Goal: Information Seeking & Learning: Learn about a topic

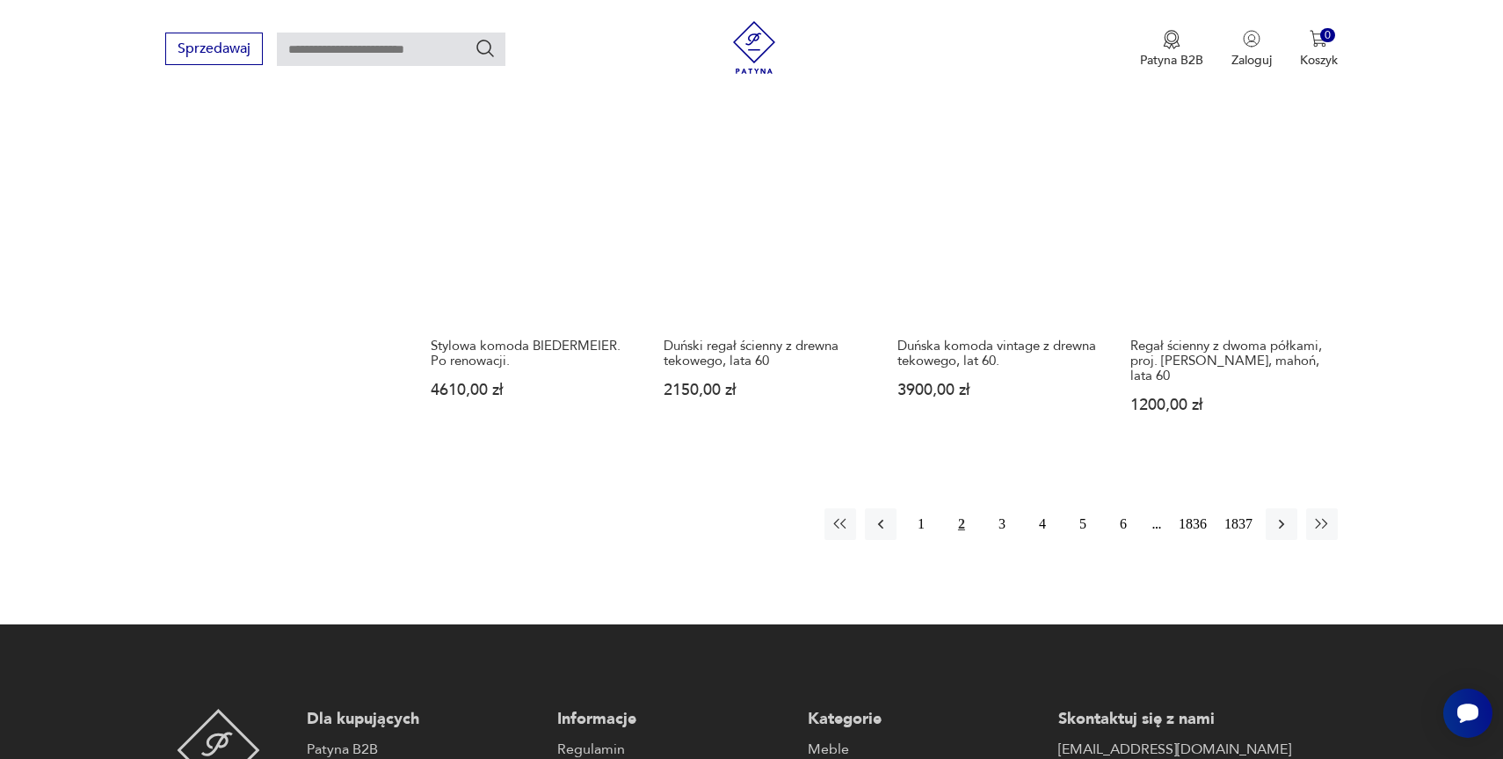
scroll to position [1636, 0]
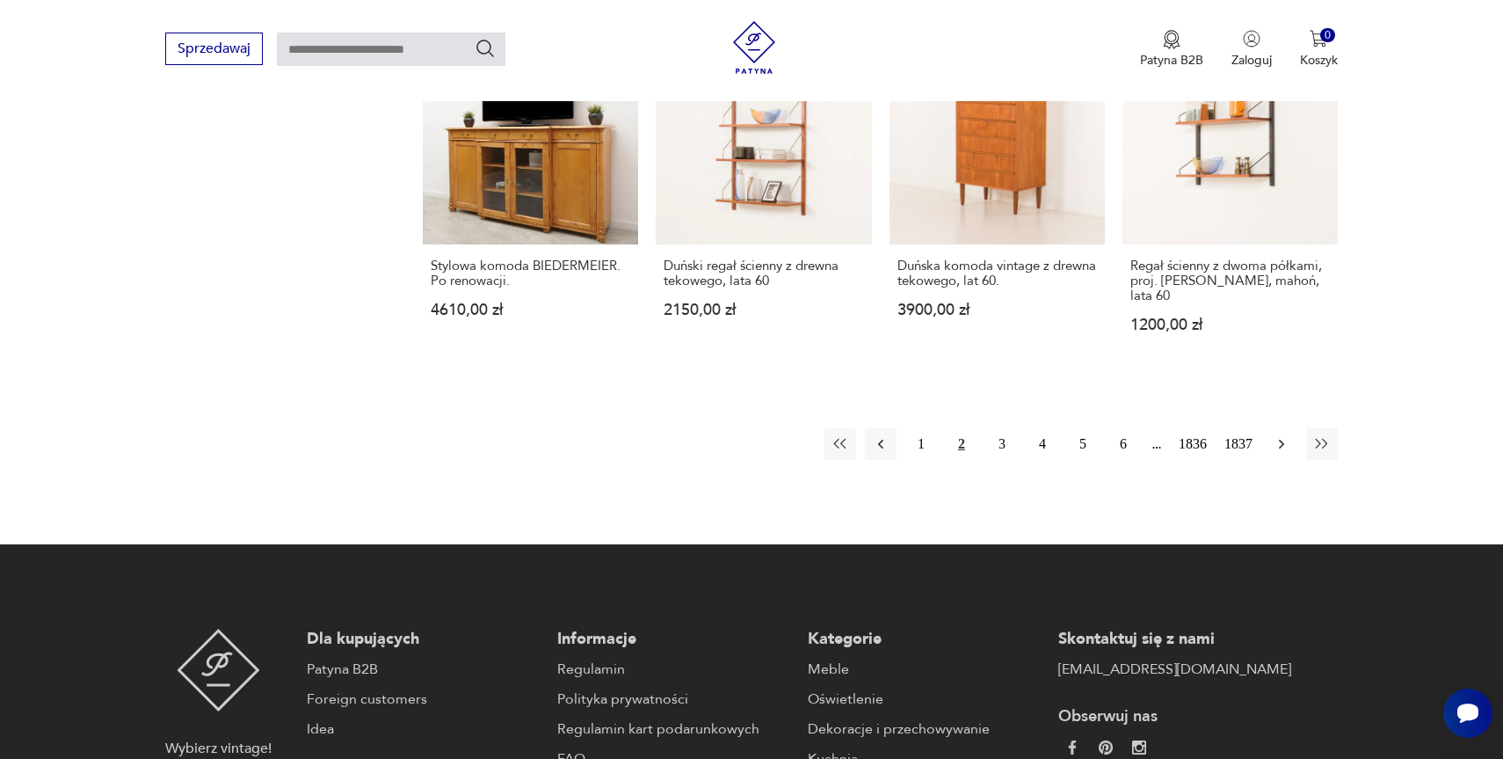
click at [1280, 435] on icon "button" at bounding box center [1282, 444] width 18 height 18
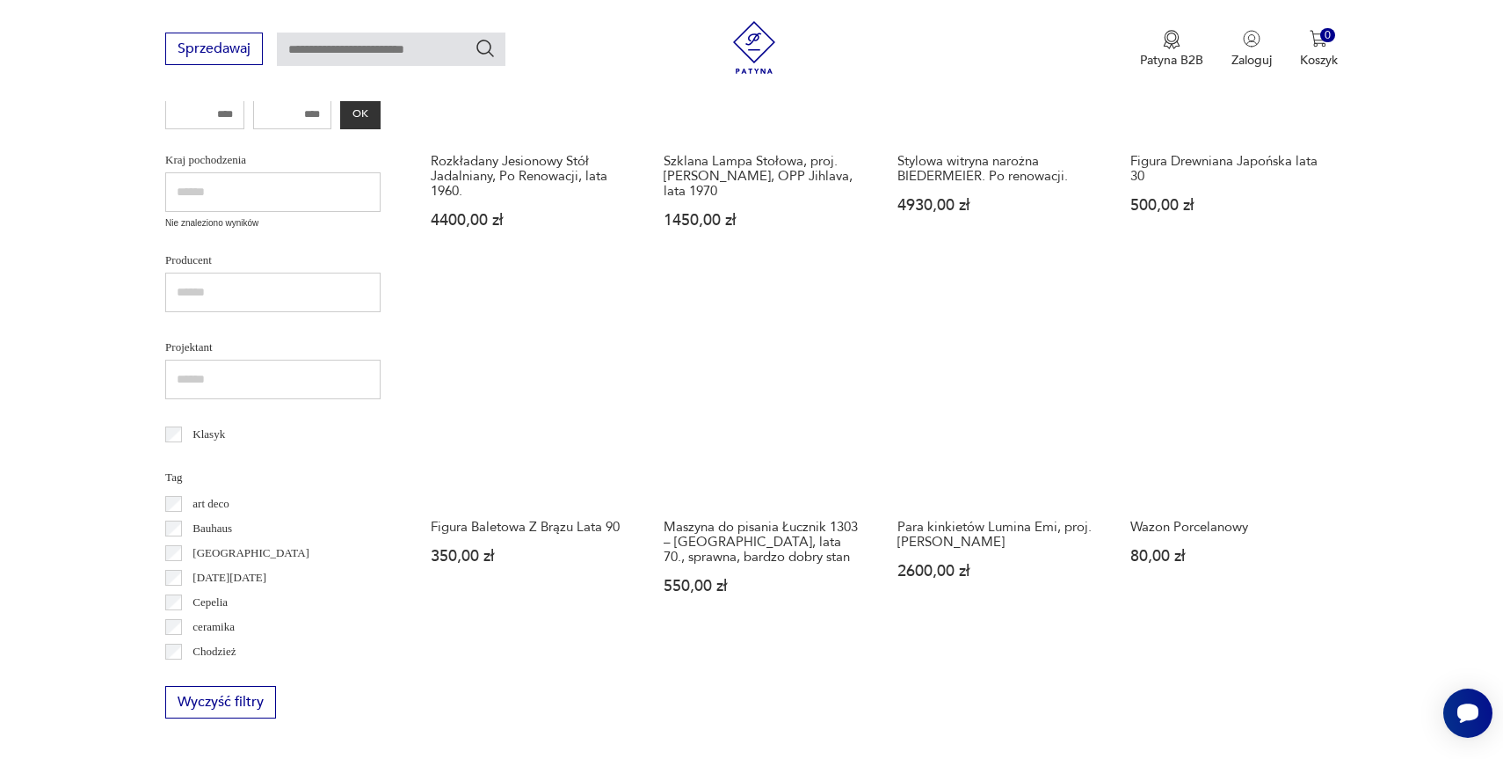
scroll to position [629, 0]
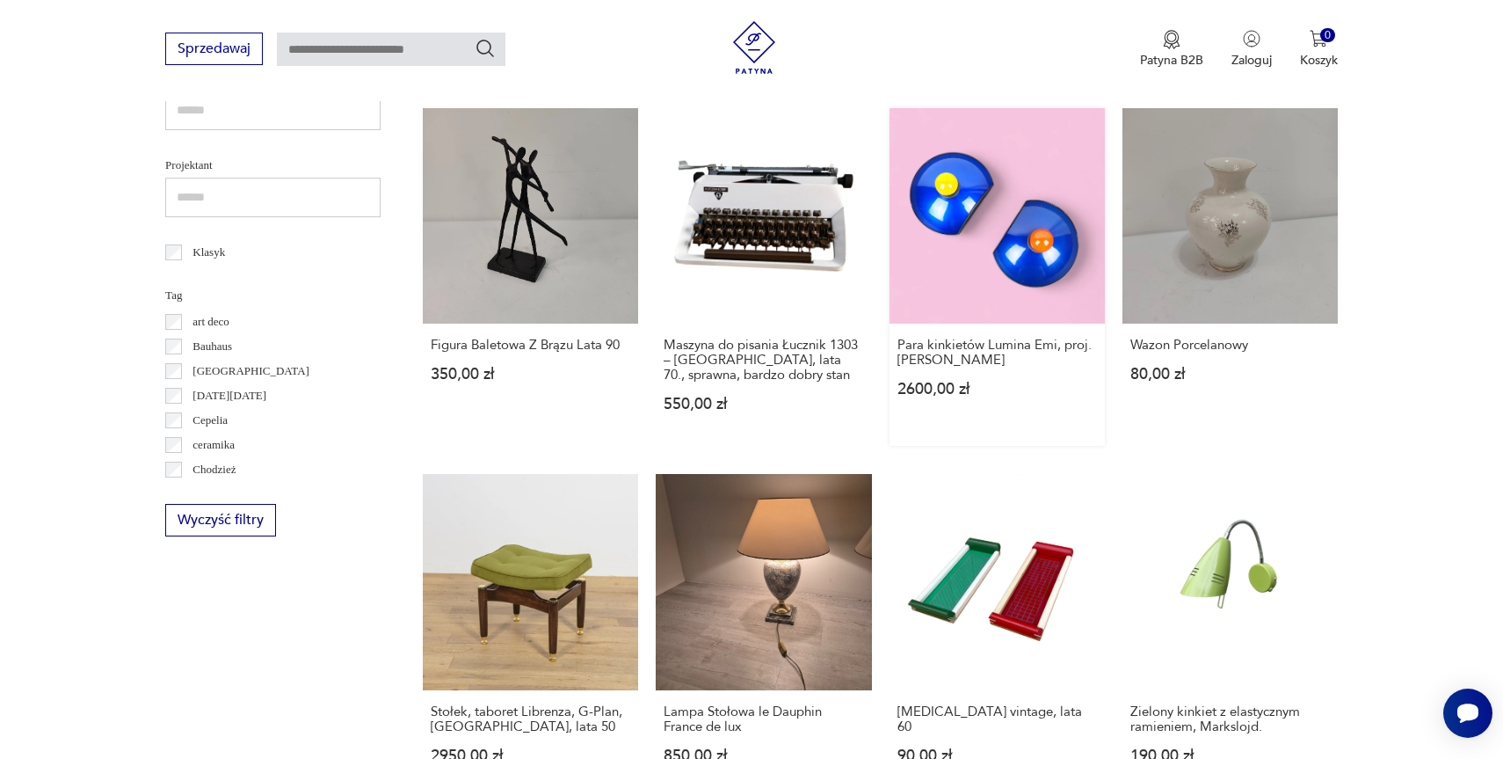
click at [978, 290] on link "Para kinkietów Lumina Emi, proj. [PERSON_NAME] 2600,00 zł" at bounding box center [997, 277] width 215 height 338
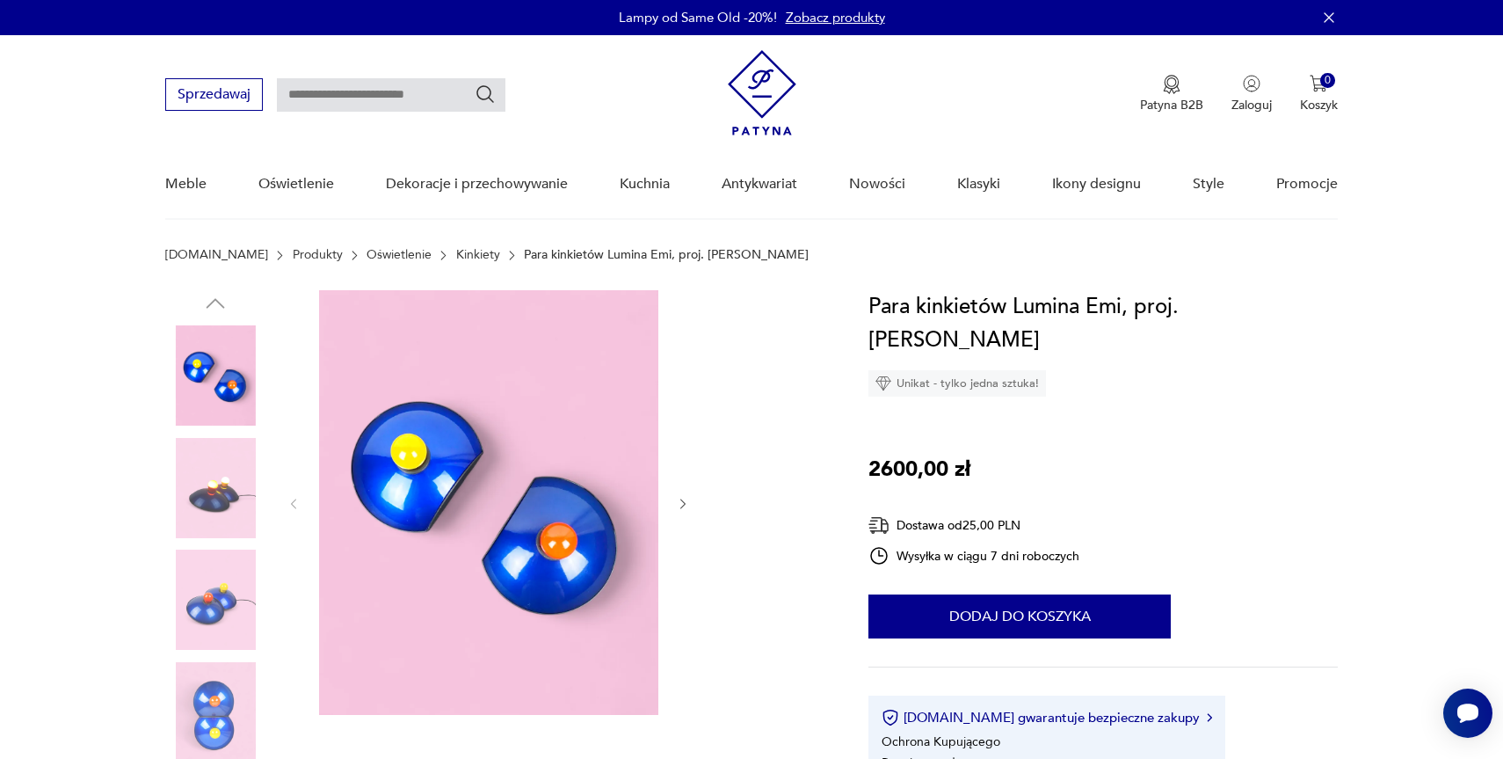
click at [223, 519] on img at bounding box center [215, 488] width 100 height 100
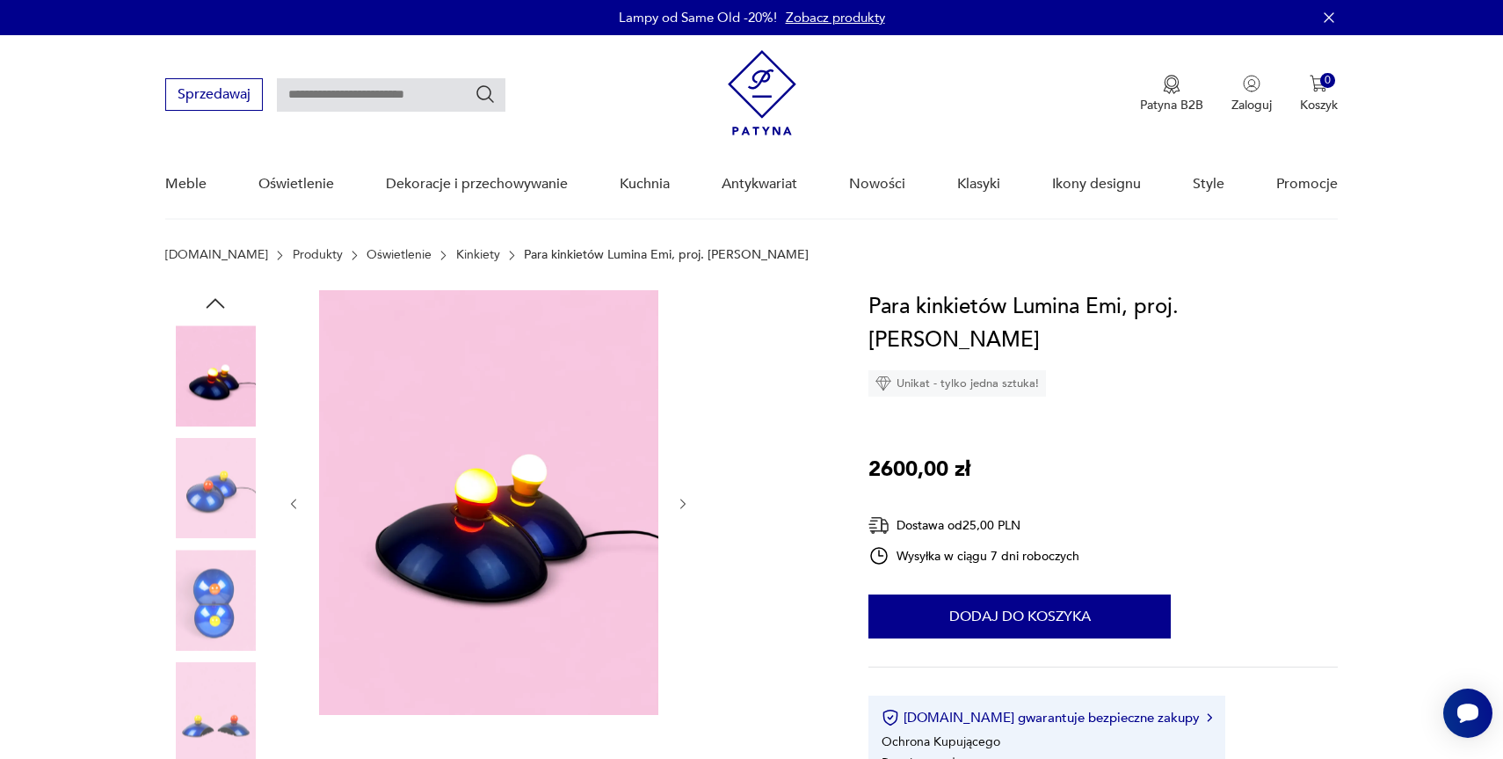
click at [214, 499] on img at bounding box center [215, 488] width 100 height 100
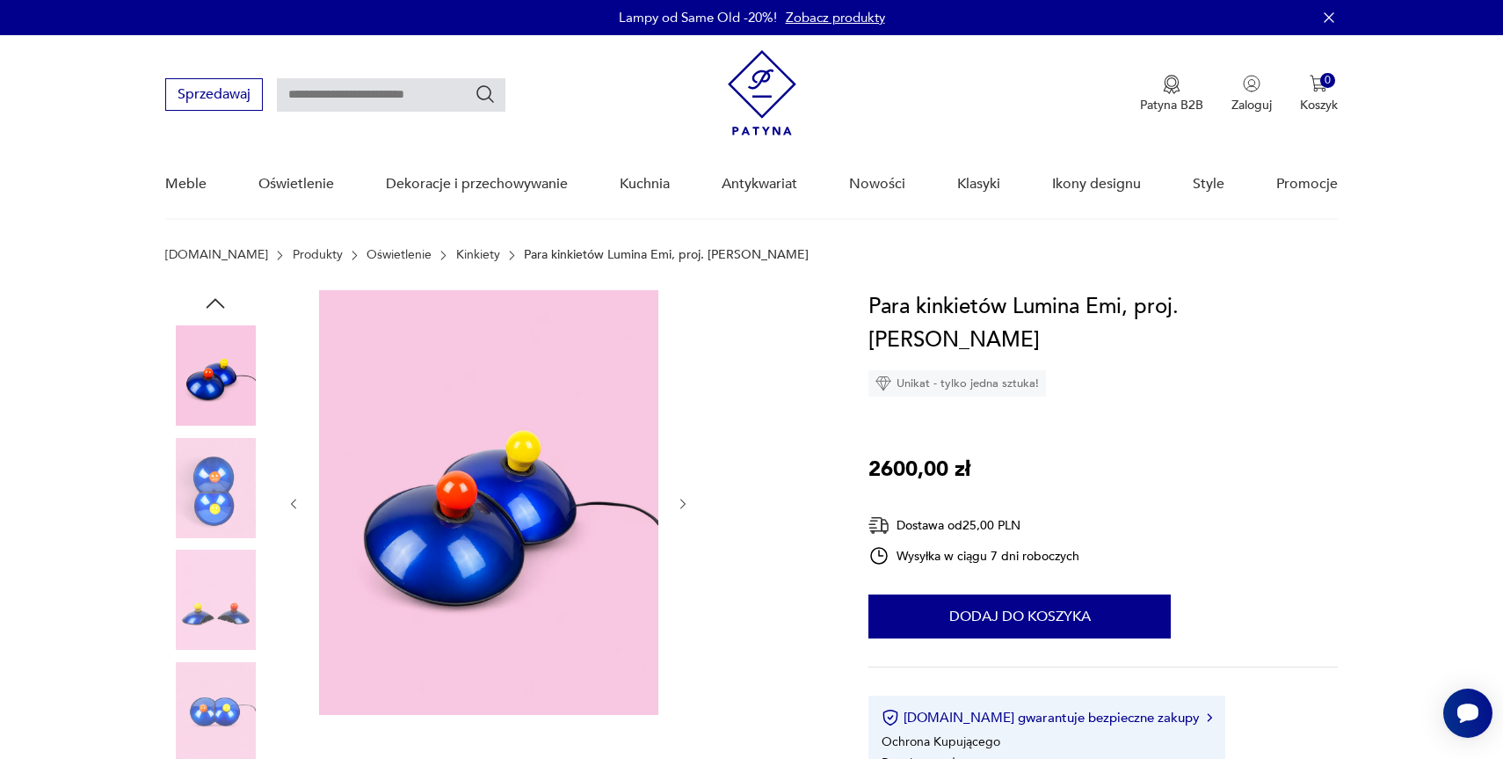
click at [214, 501] on img at bounding box center [215, 488] width 100 height 100
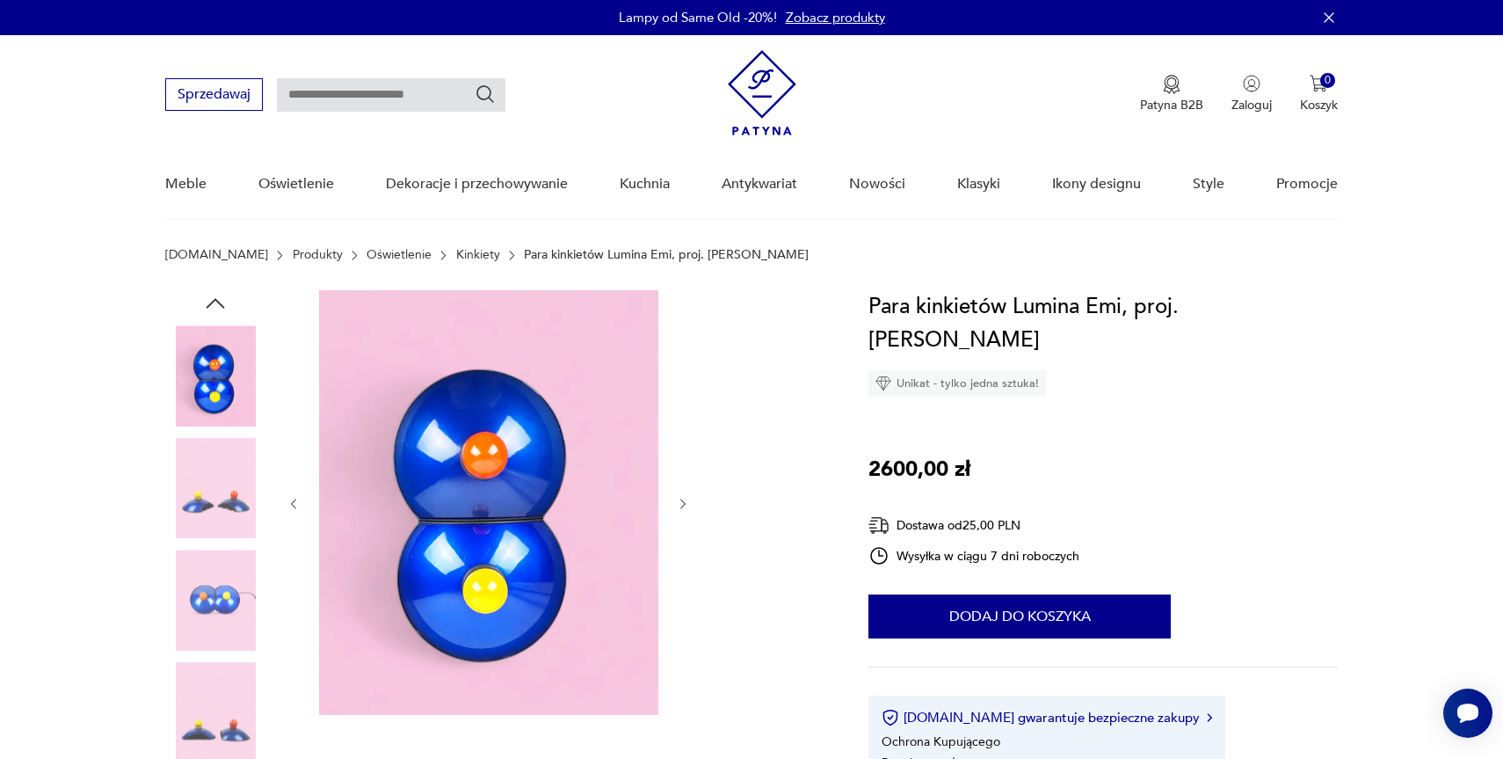
click at [214, 517] on img at bounding box center [215, 488] width 100 height 100
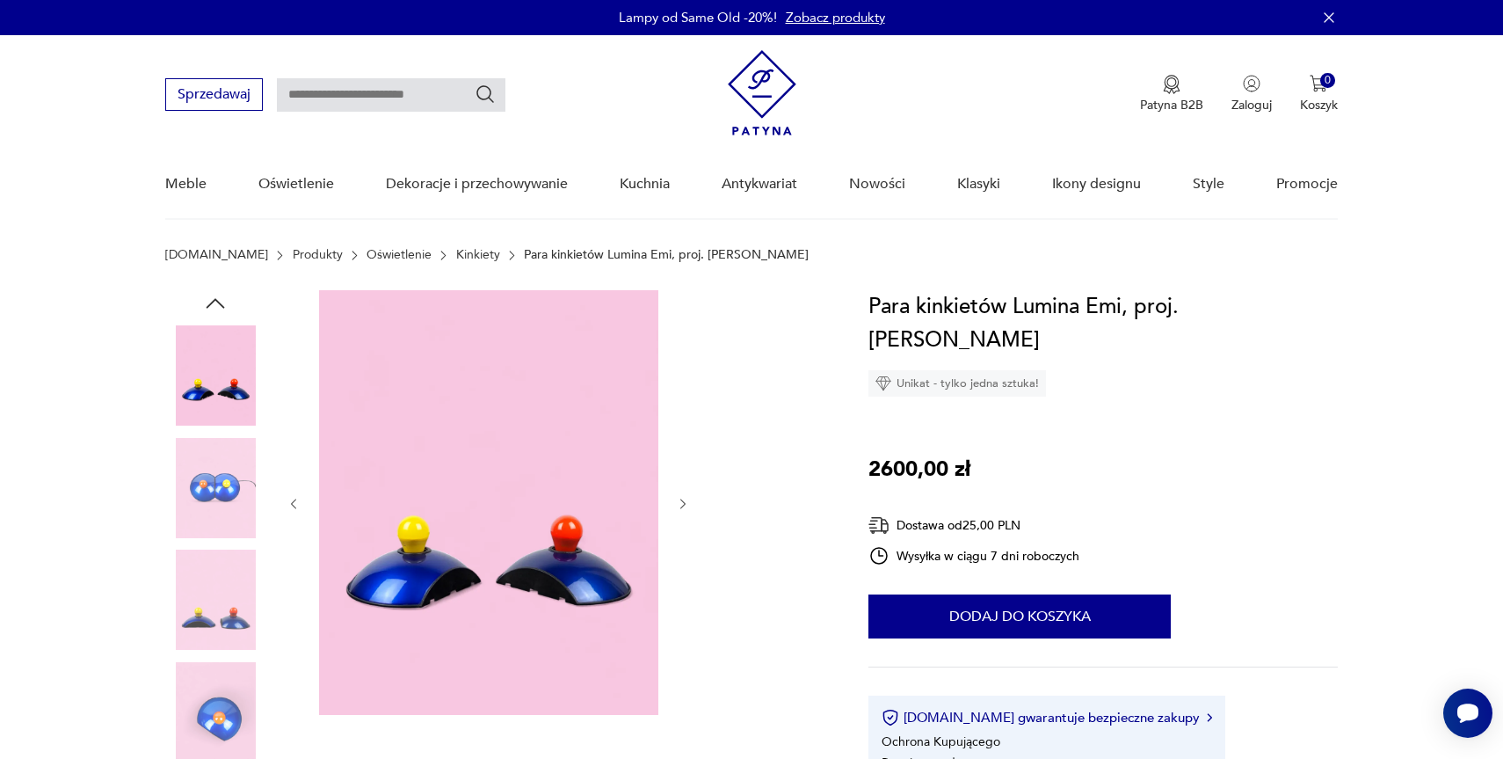
click at [211, 627] on img at bounding box center [215, 600] width 100 height 100
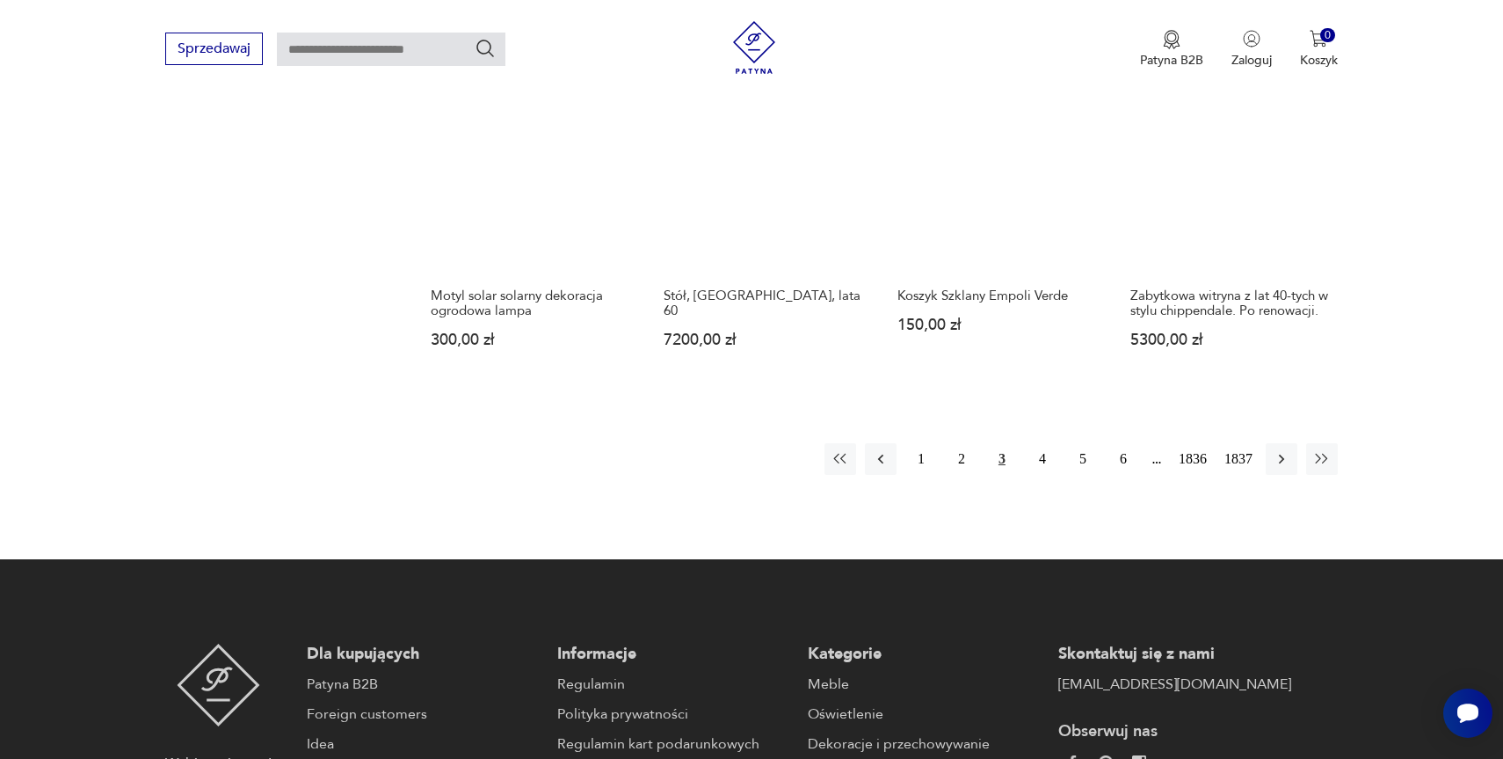
scroll to position [1741, 0]
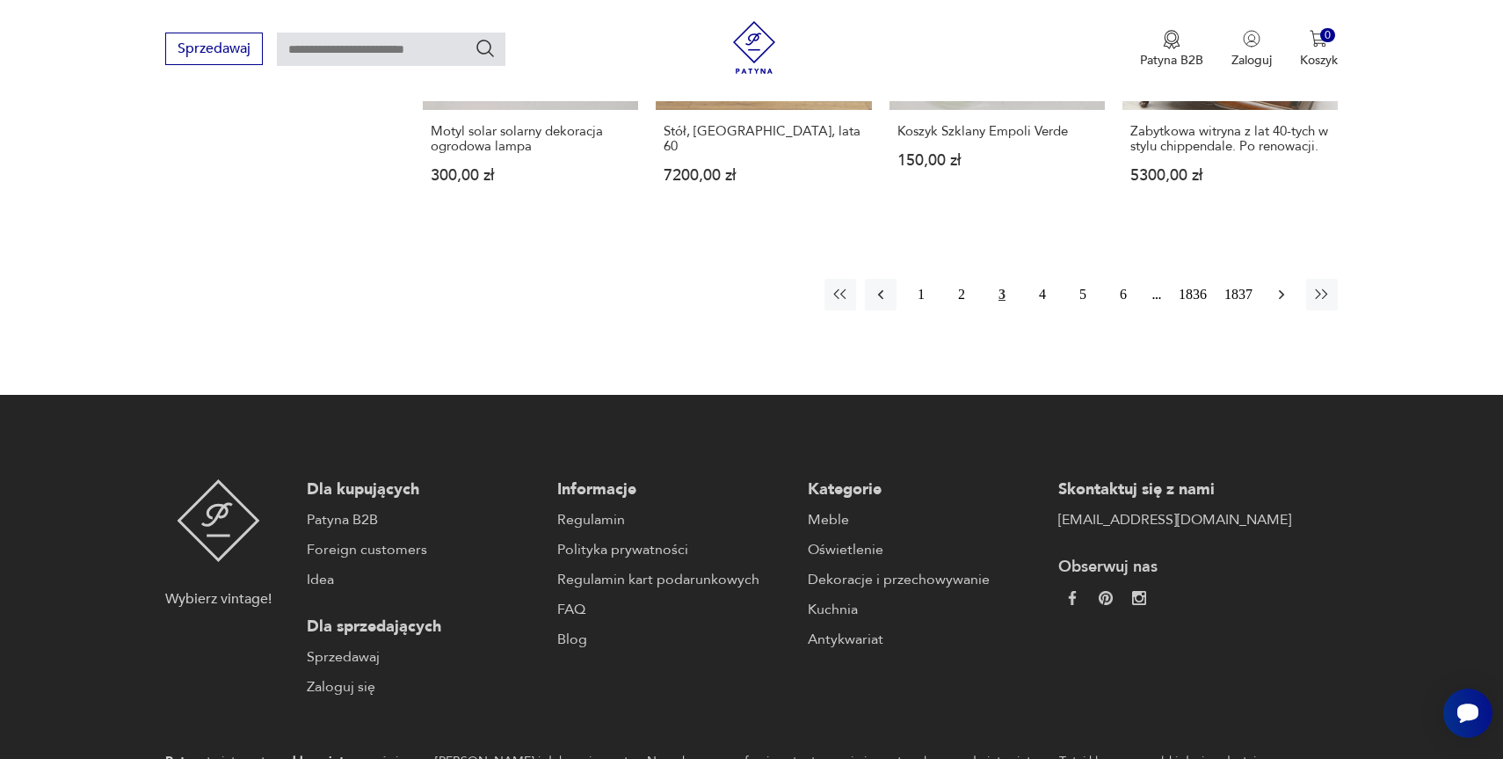
click at [1279, 293] on icon "button" at bounding box center [1282, 295] width 18 height 18
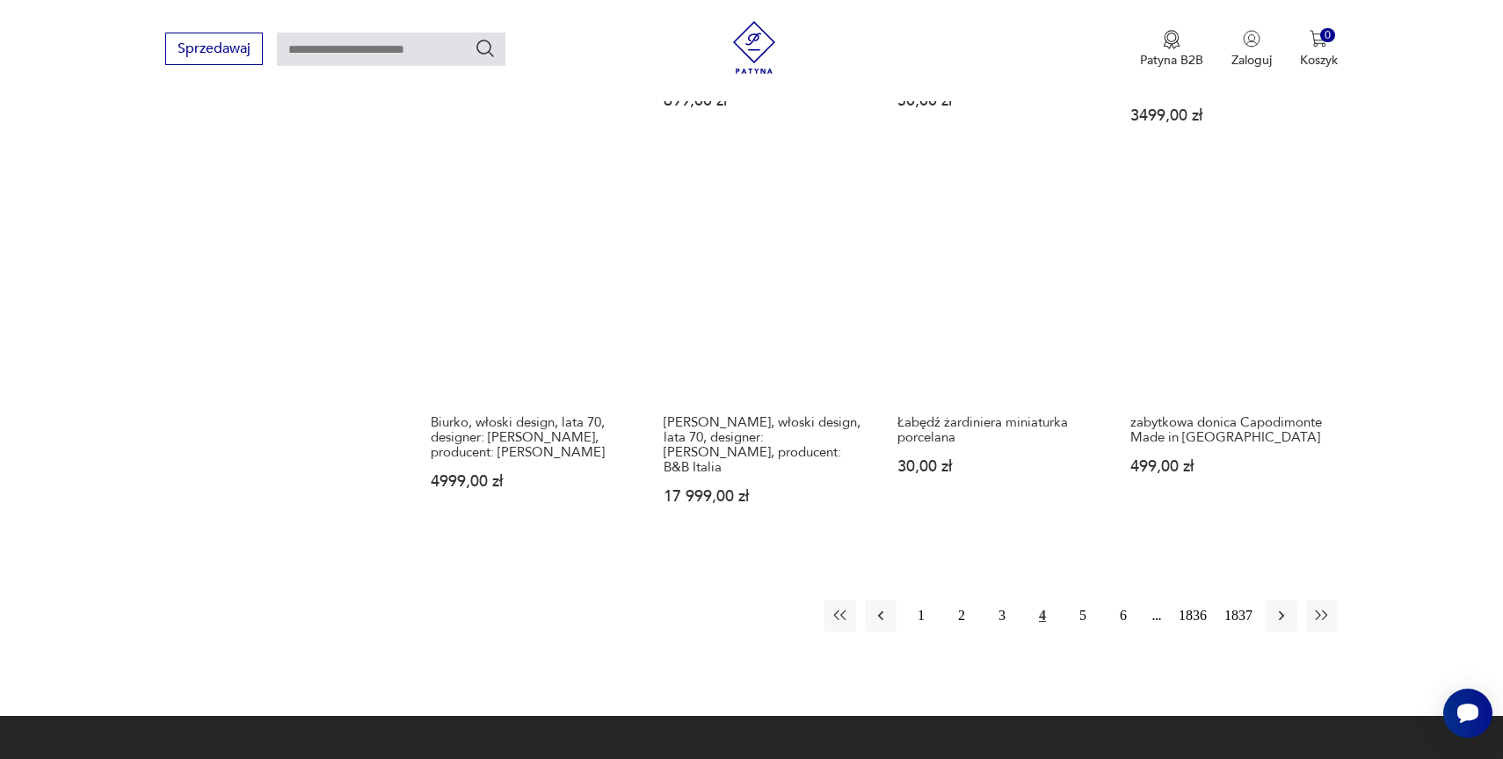
scroll to position [1521, 0]
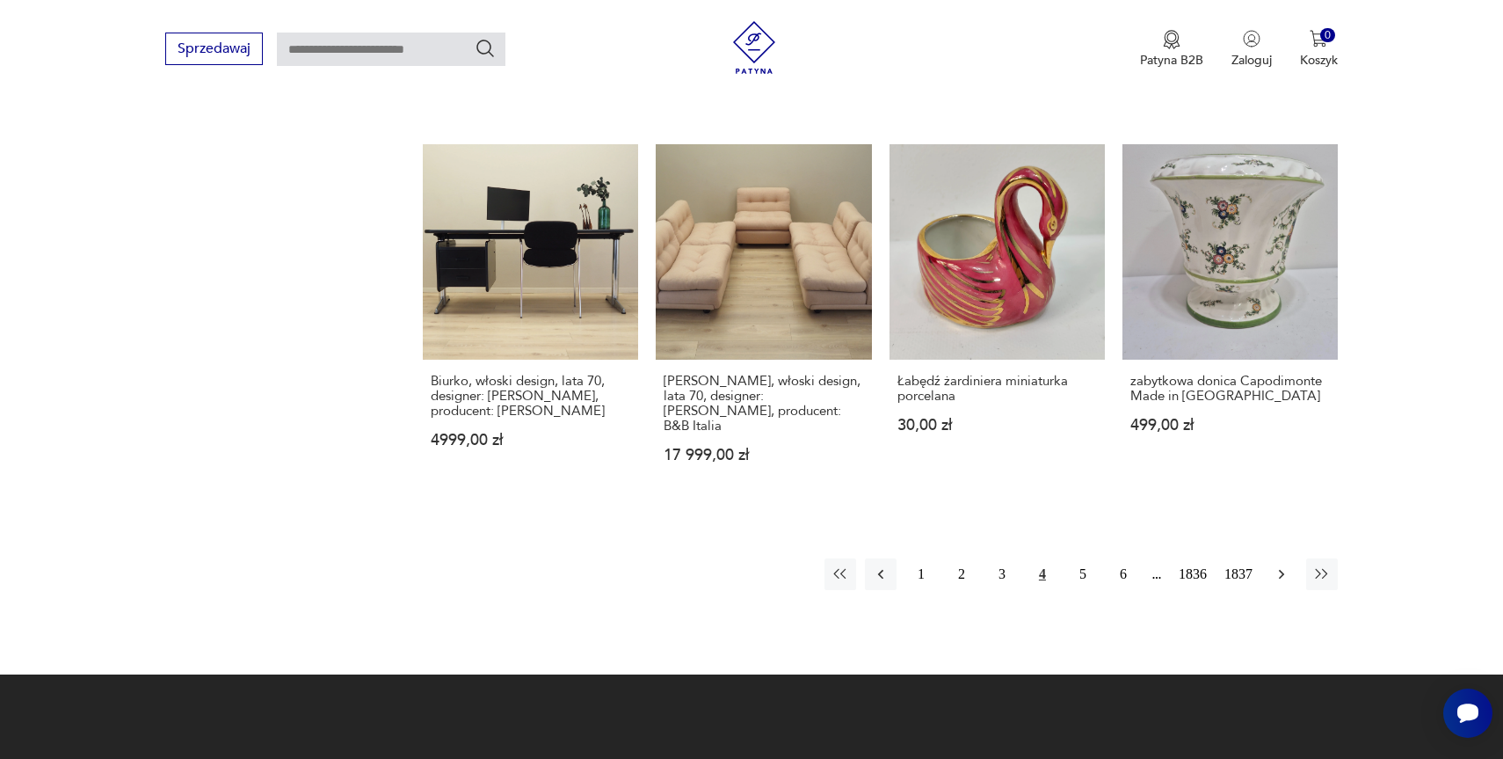
click at [1280, 565] on icon "button" at bounding box center [1282, 574] width 18 height 18
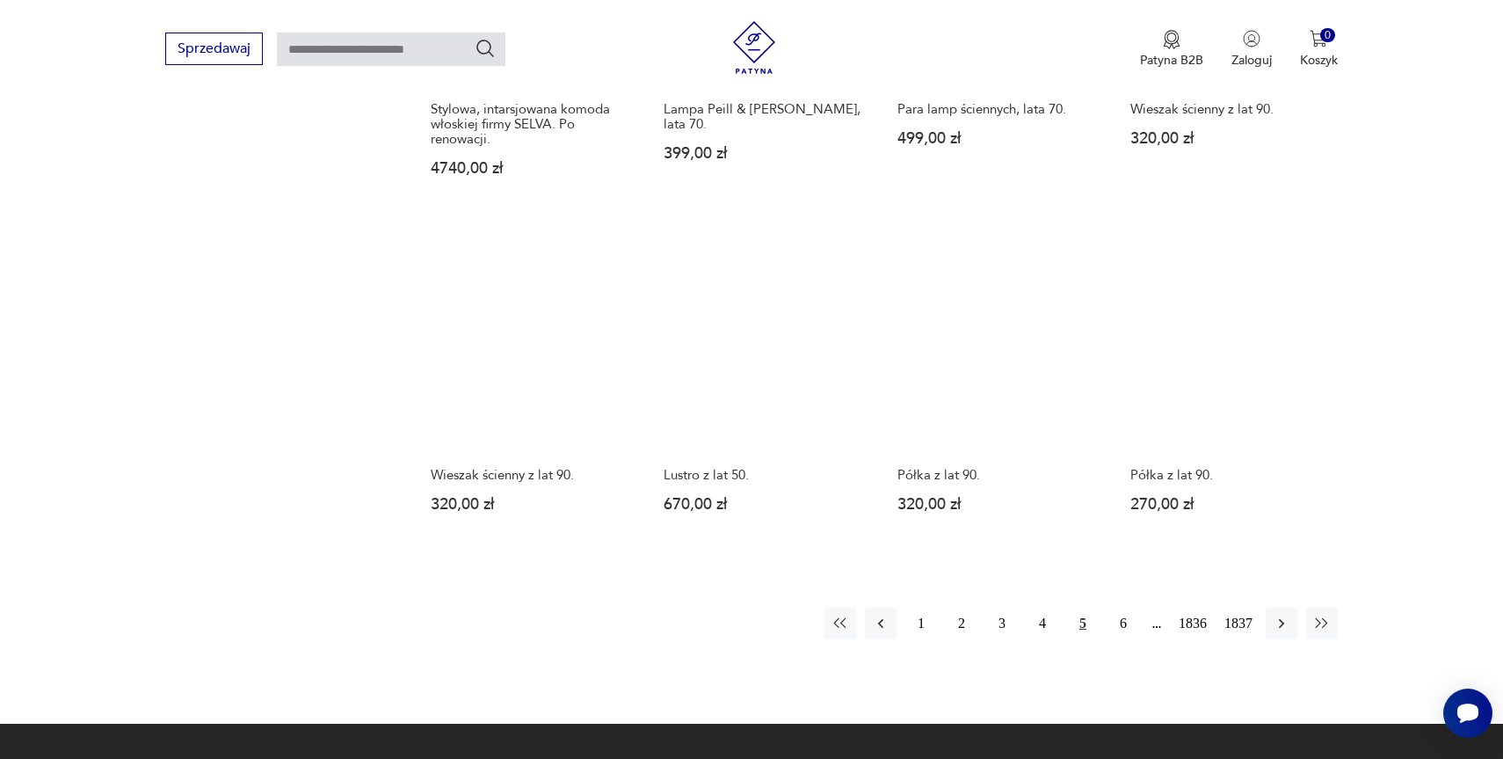
scroll to position [1484, 0]
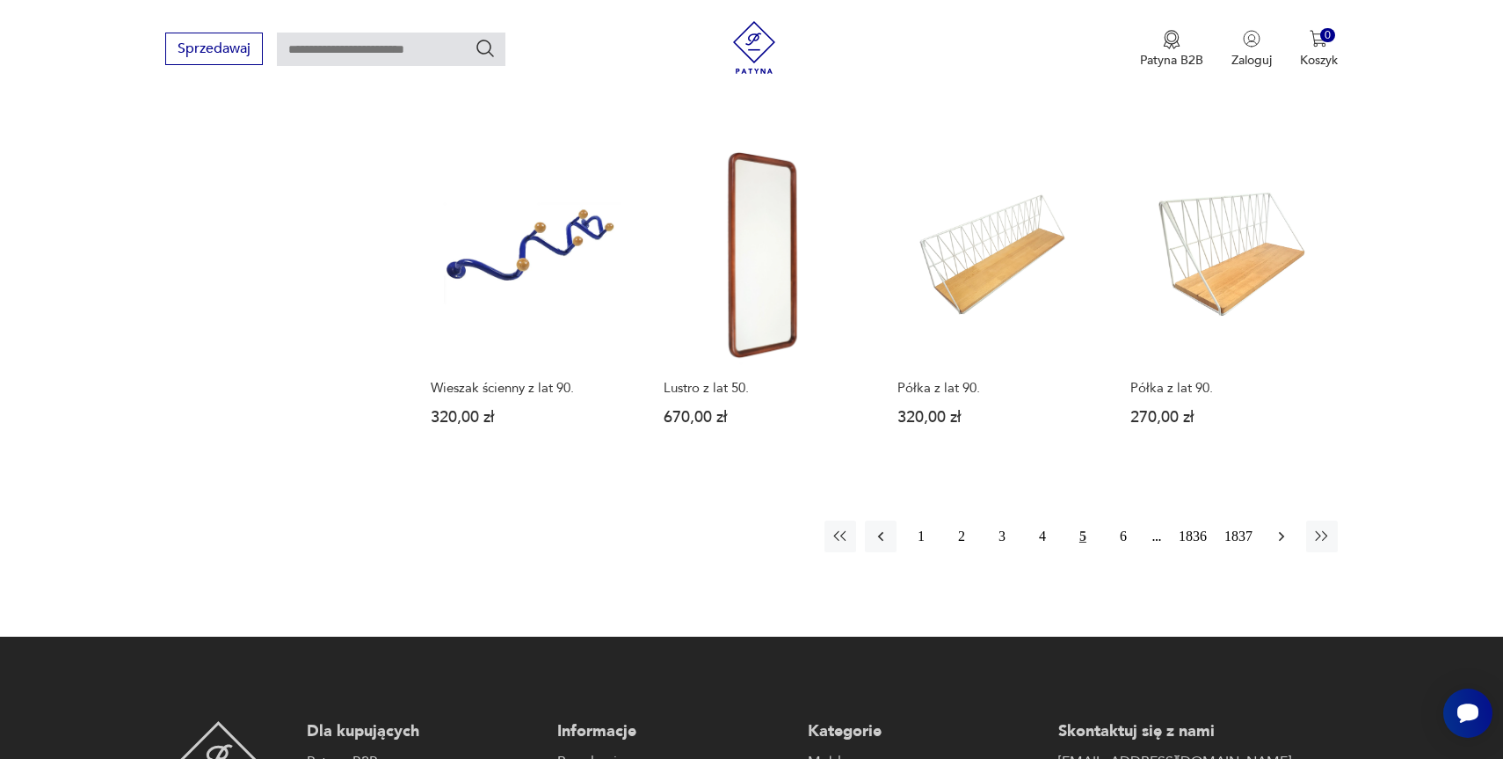
click at [1287, 530] on icon "button" at bounding box center [1282, 537] width 18 height 18
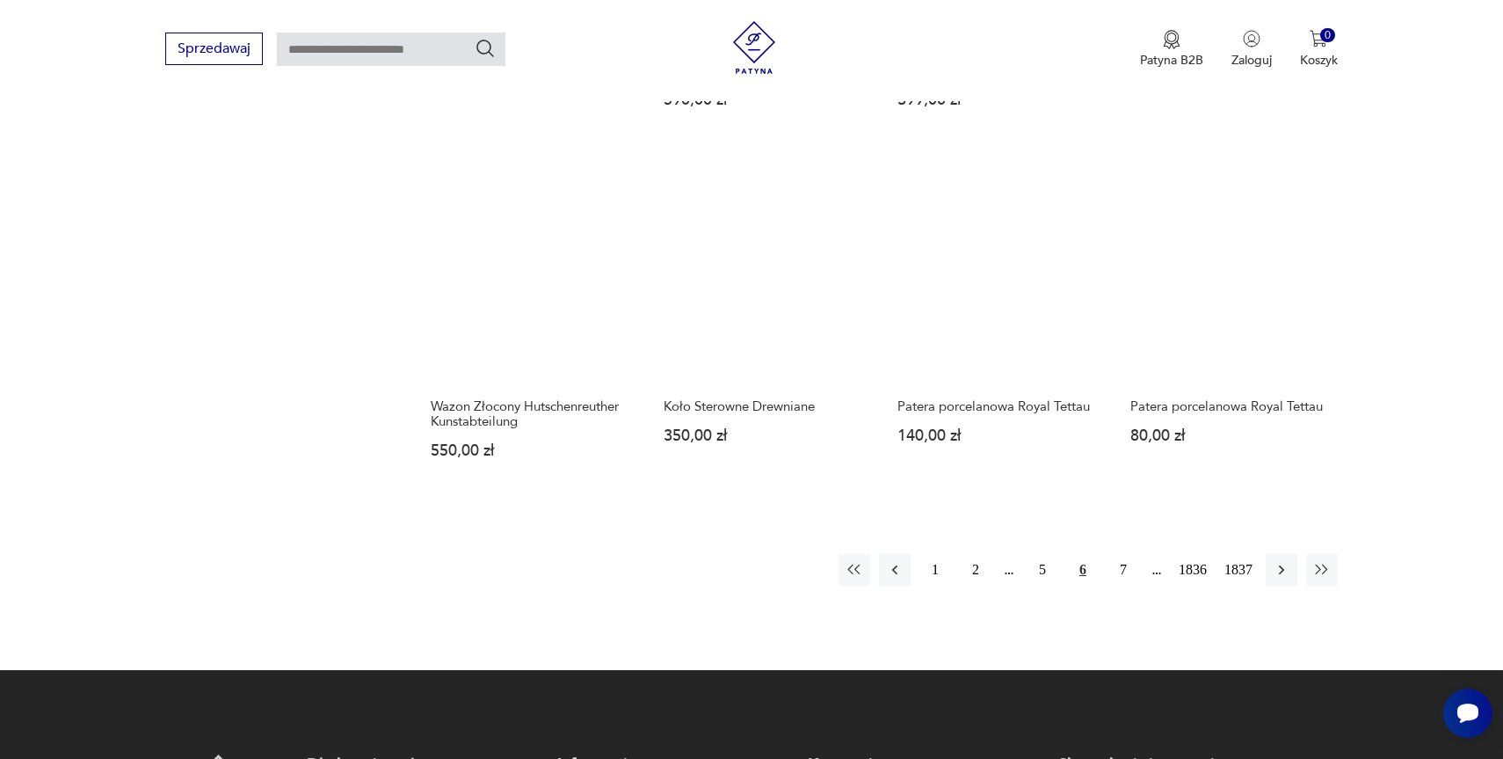
scroll to position [1452, 0]
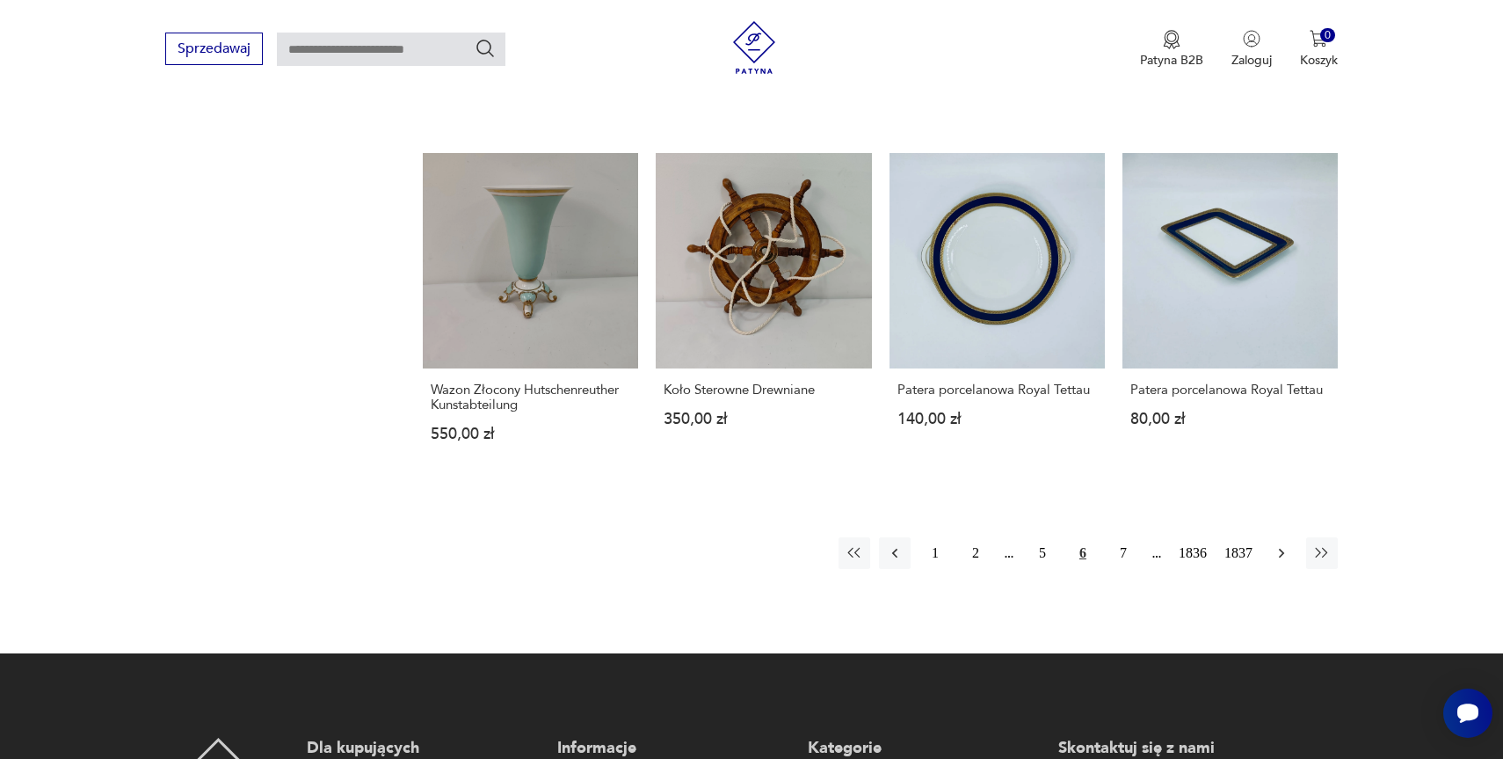
click at [1292, 558] on button "button" at bounding box center [1282, 553] width 32 height 32
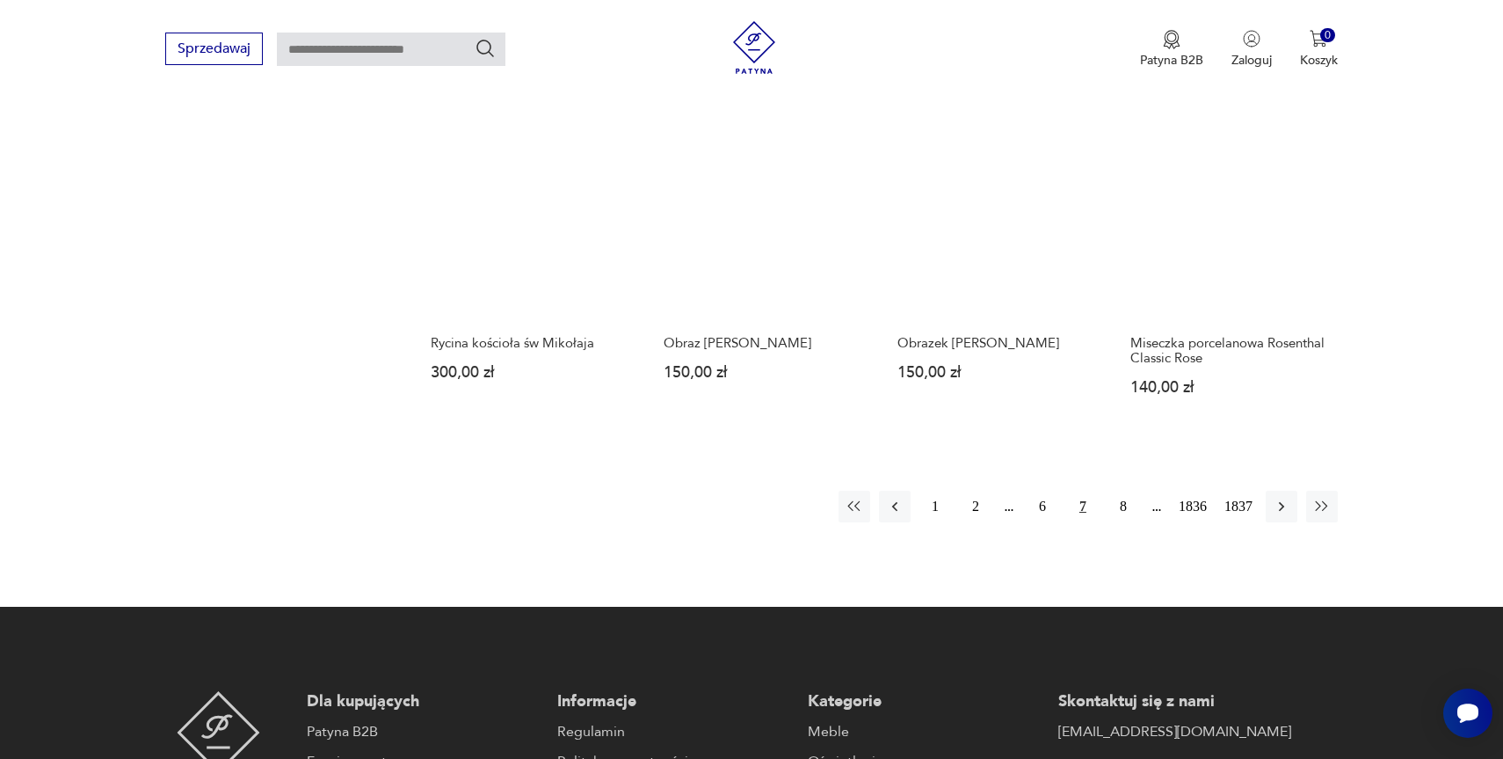
scroll to position [1582, 0]
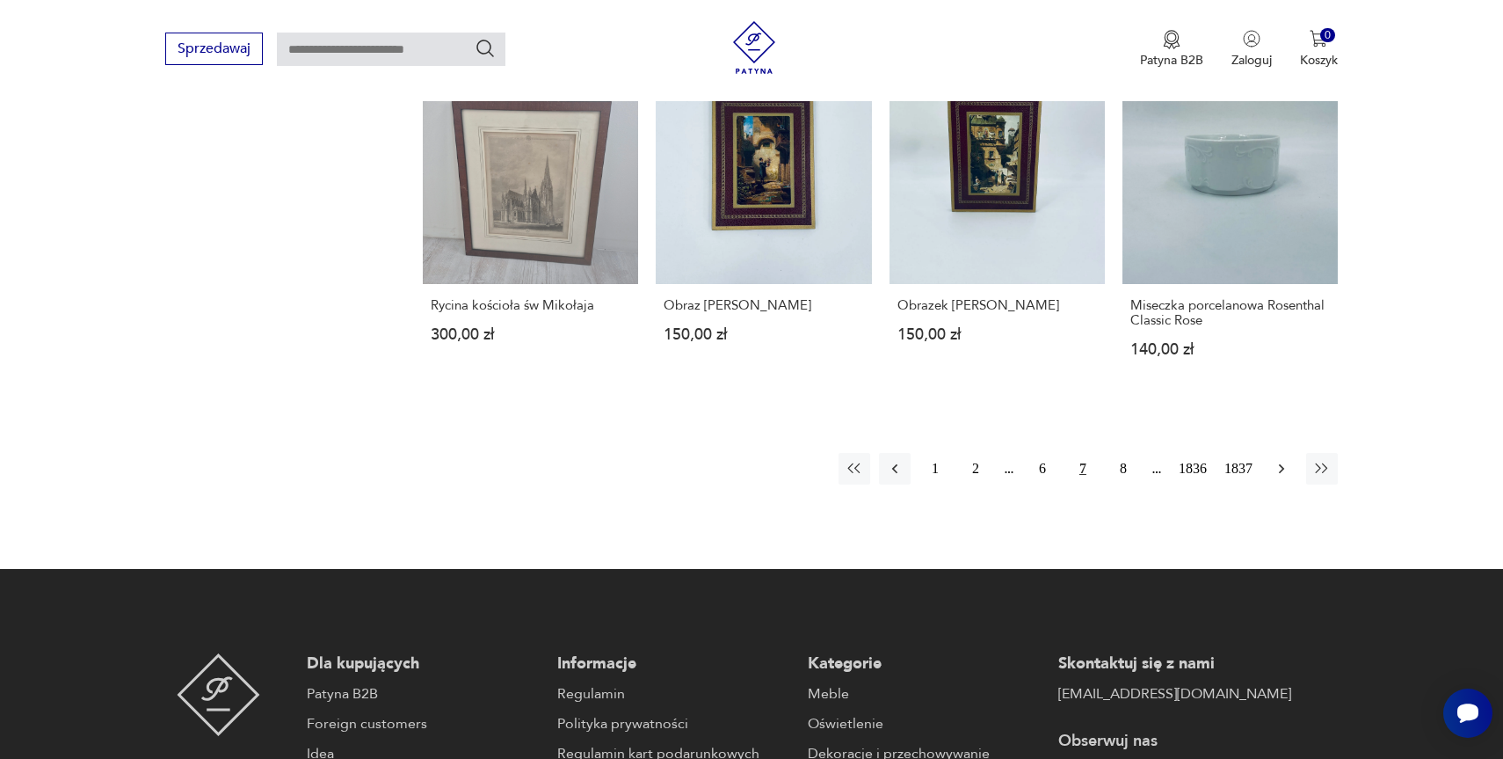
click at [1282, 460] on icon "button" at bounding box center [1282, 469] width 18 height 18
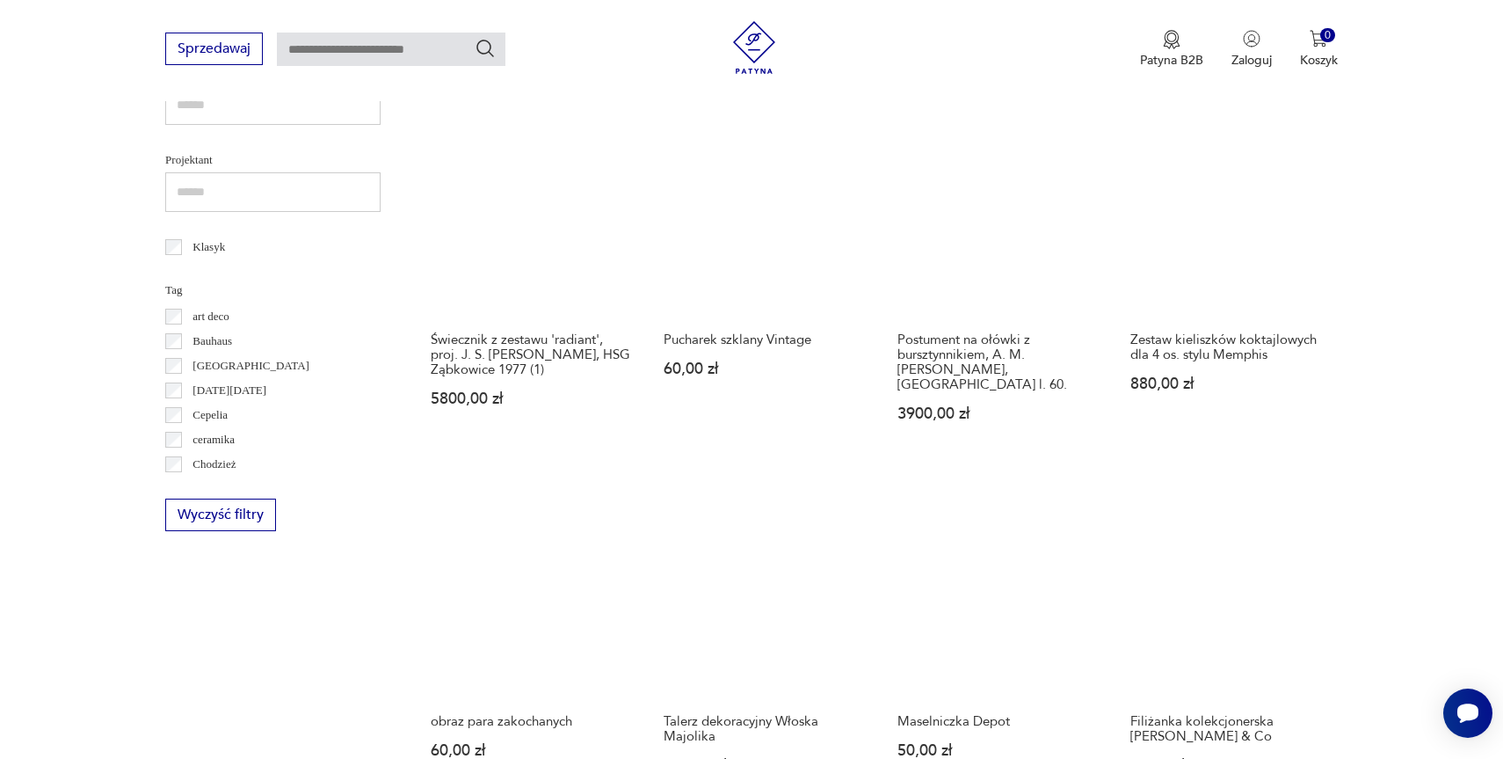
scroll to position [711, 0]
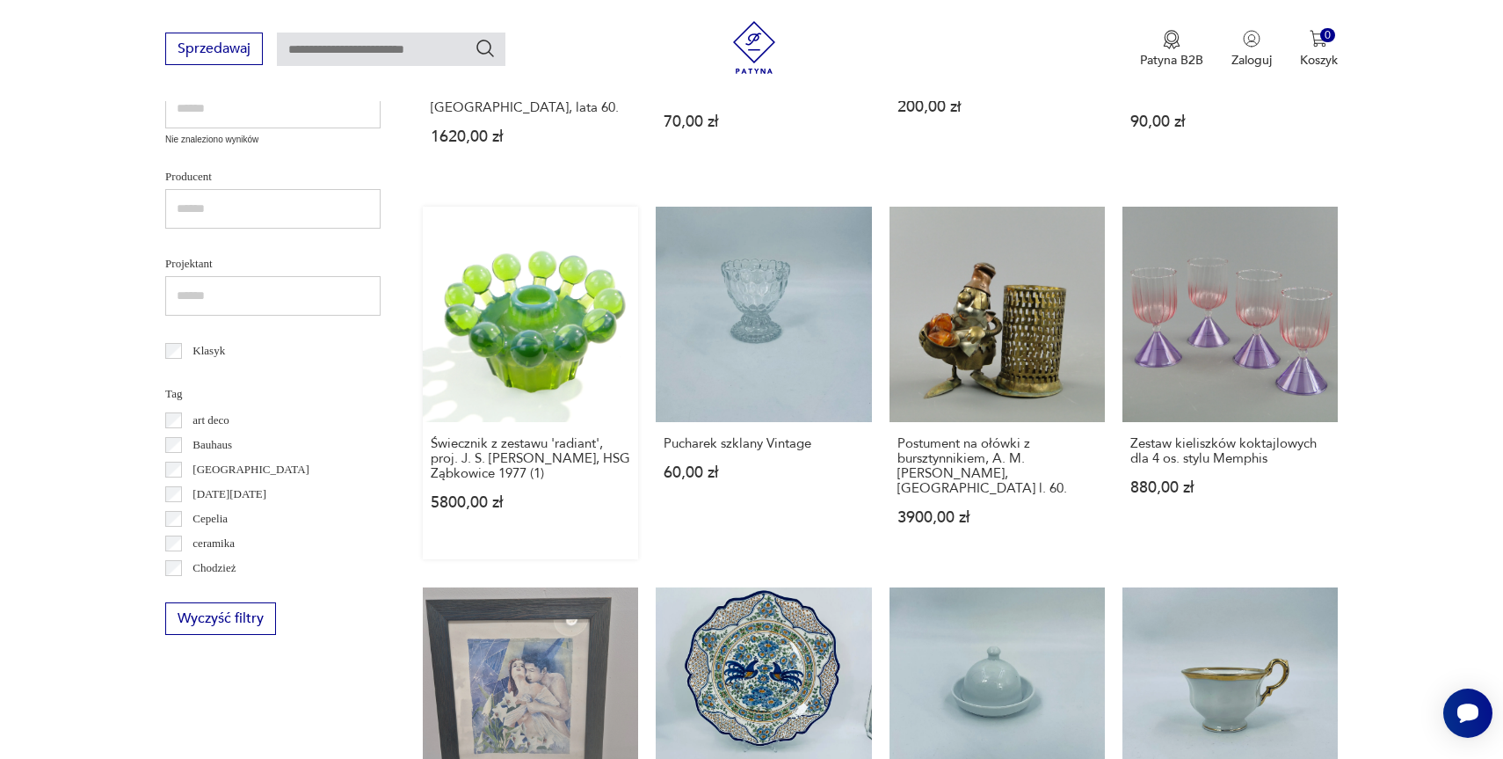
click at [525, 317] on link "Świecznik z zestawu 'radiant', proj. J. S. [PERSON_NAME], HSG Ząbkowice 1977 (1…" at bounding box center [530, 383] width 215 height 353
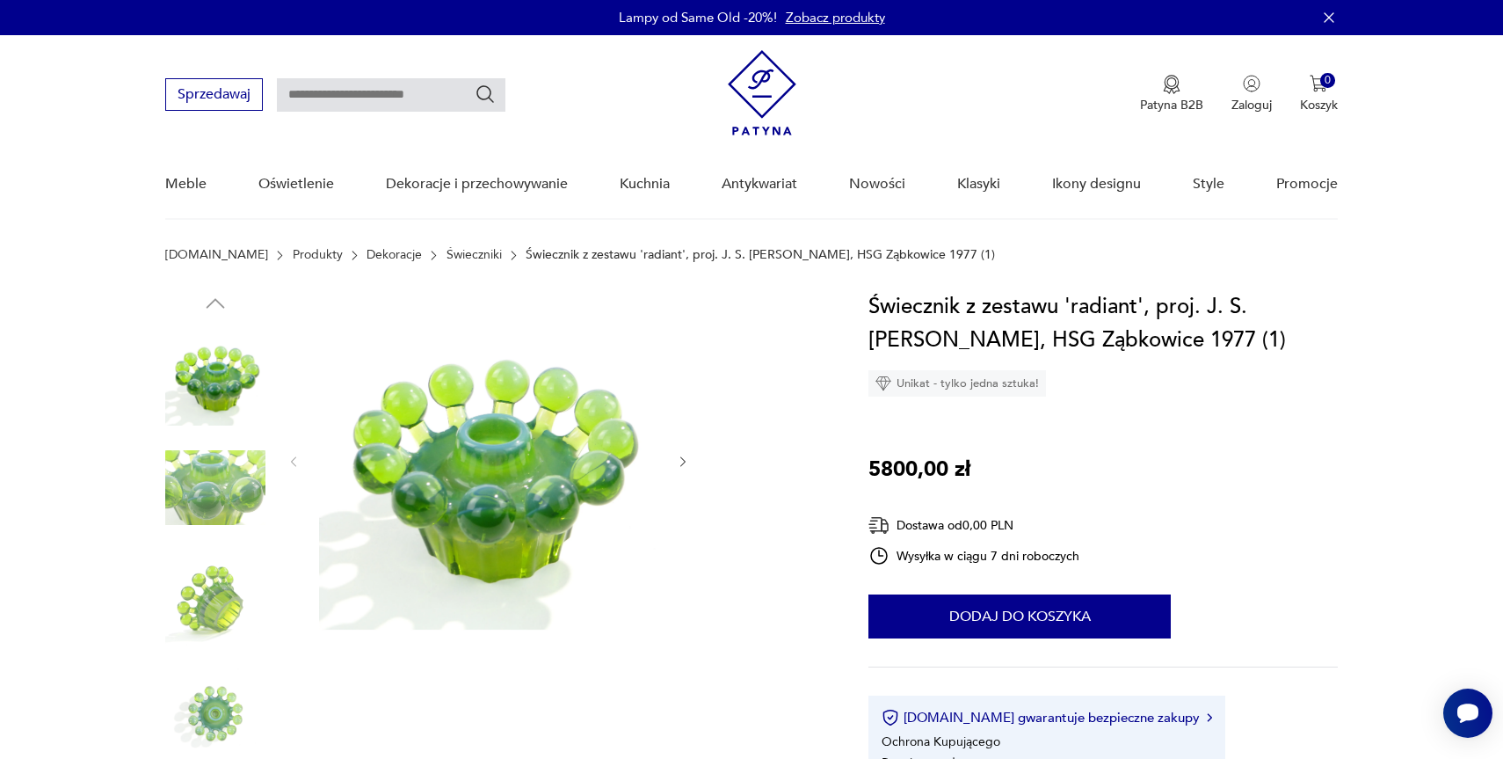
click at [197, 513] on img at bounding box center [215, 488] width 100 height 100
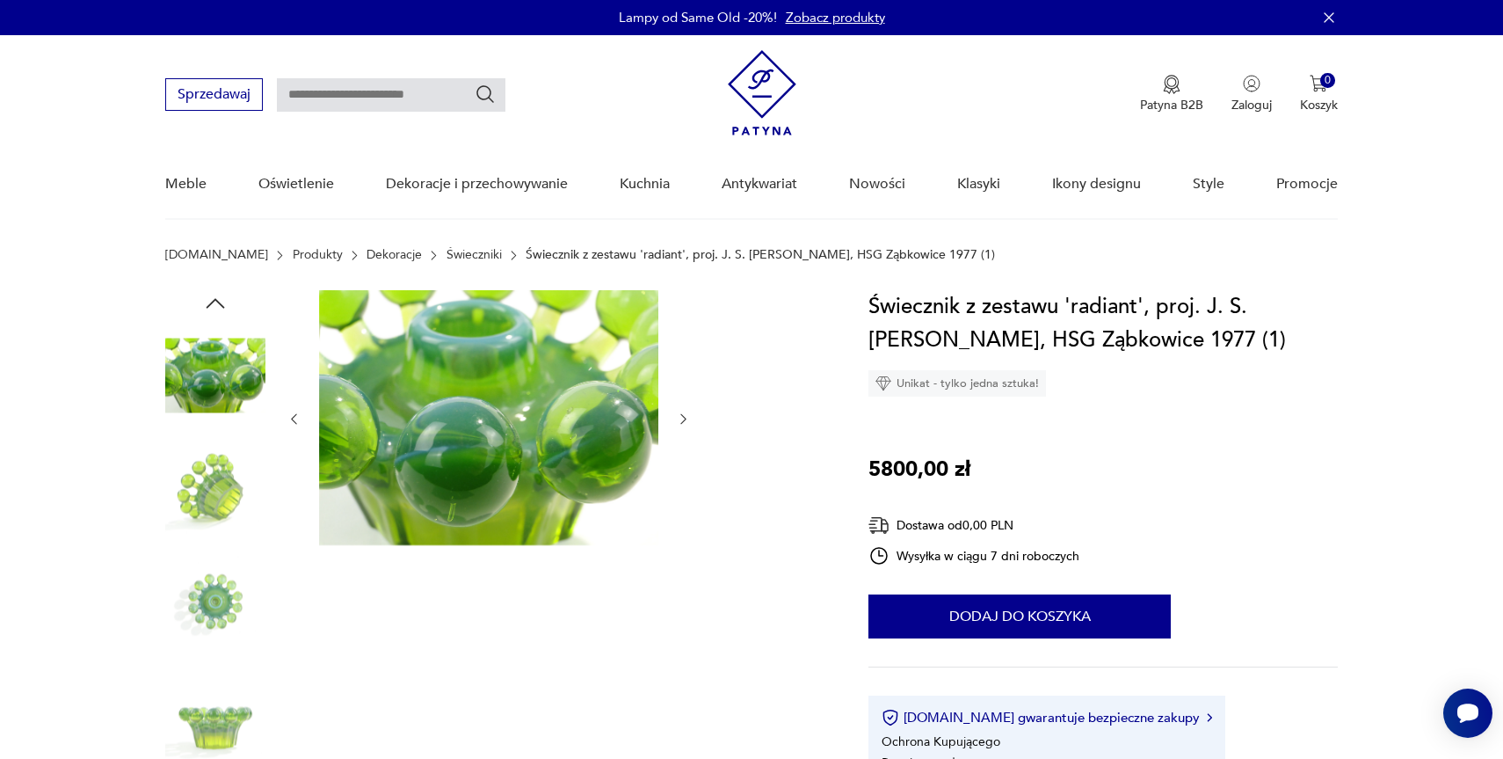
click at [197, 513] on img at bounding box center [215, 488] width 100 height 100
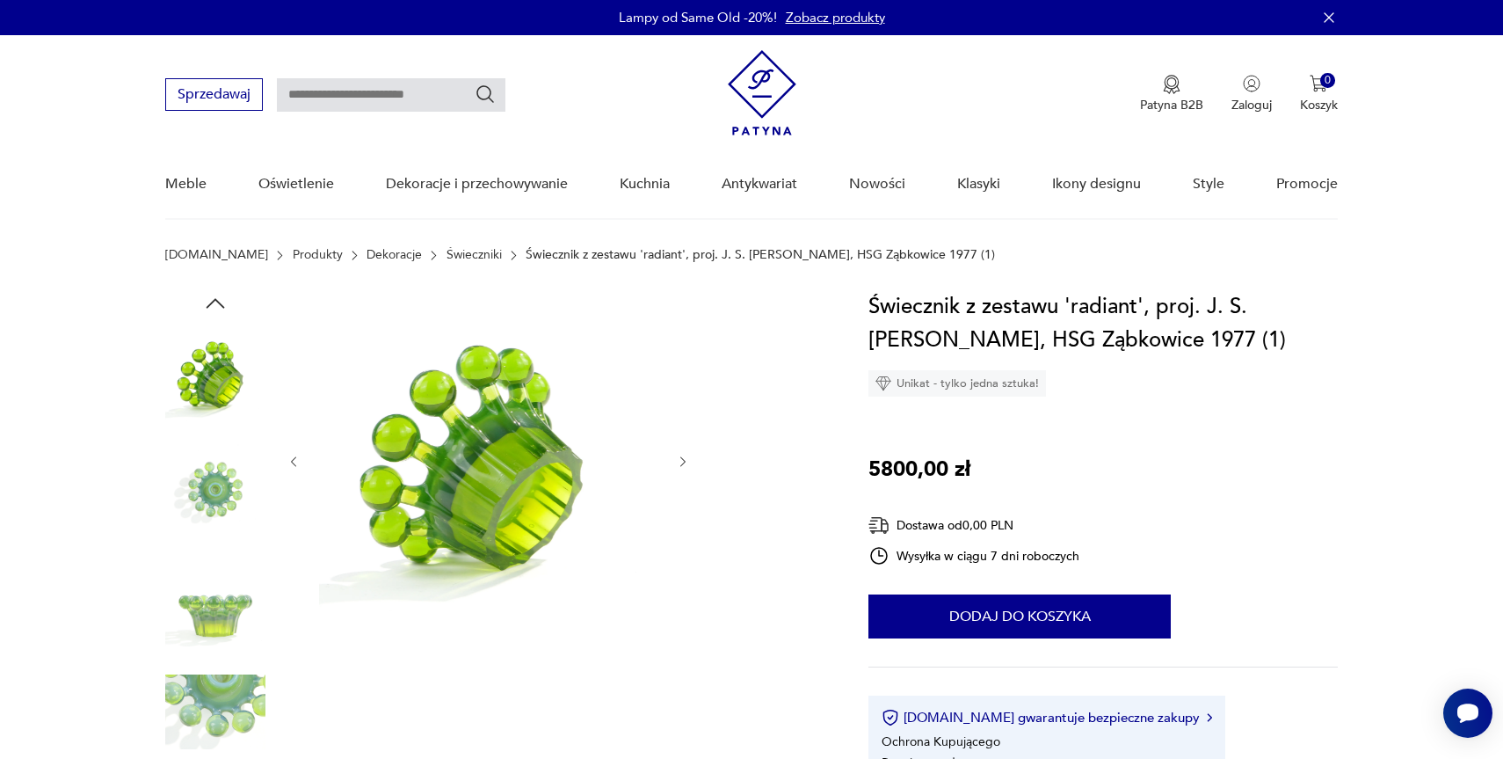
click at [219, 503] on img at bounding box center [215, 488] width 100 height 100
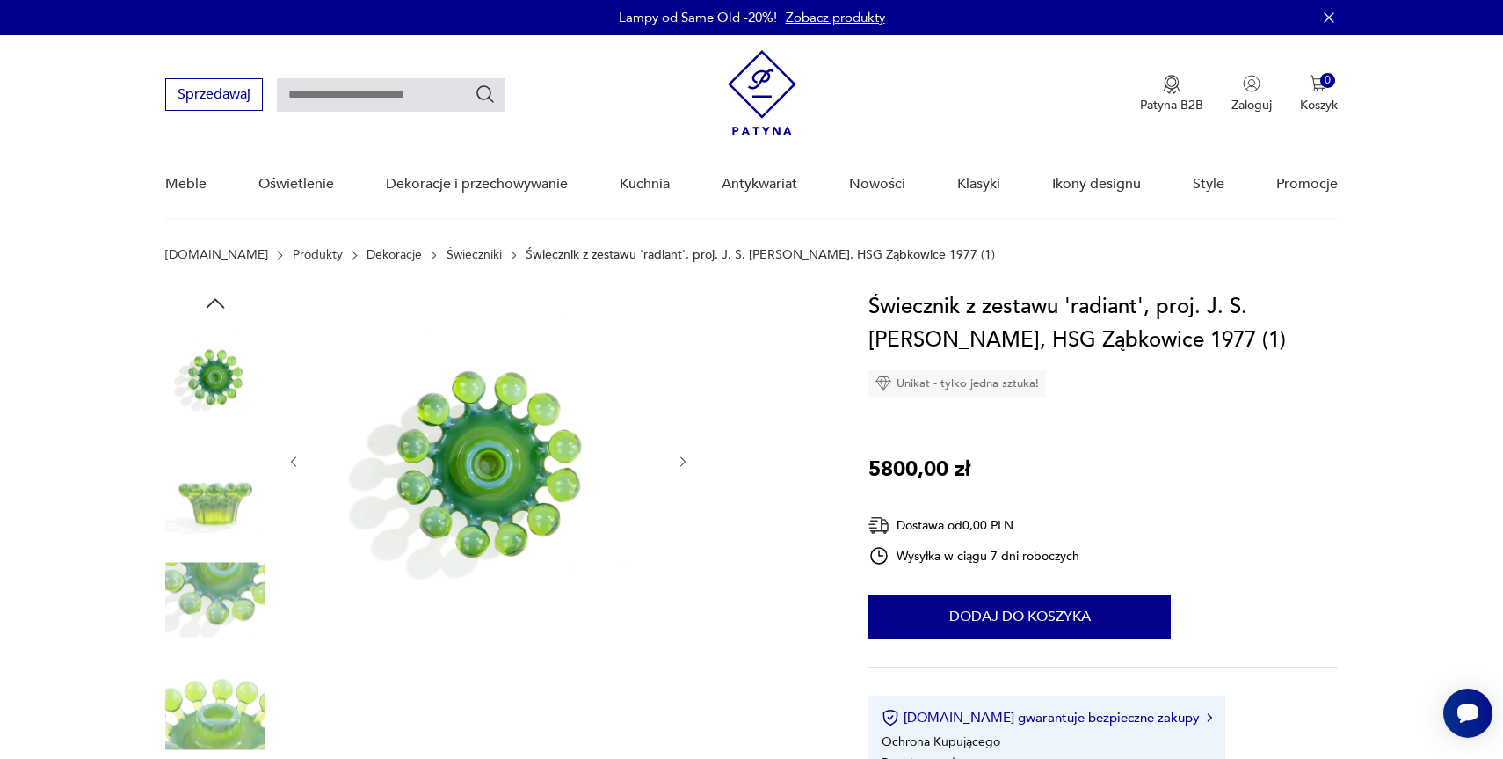
click at [219, 503] on img at bounding box center [215, 488] width 100 height 100
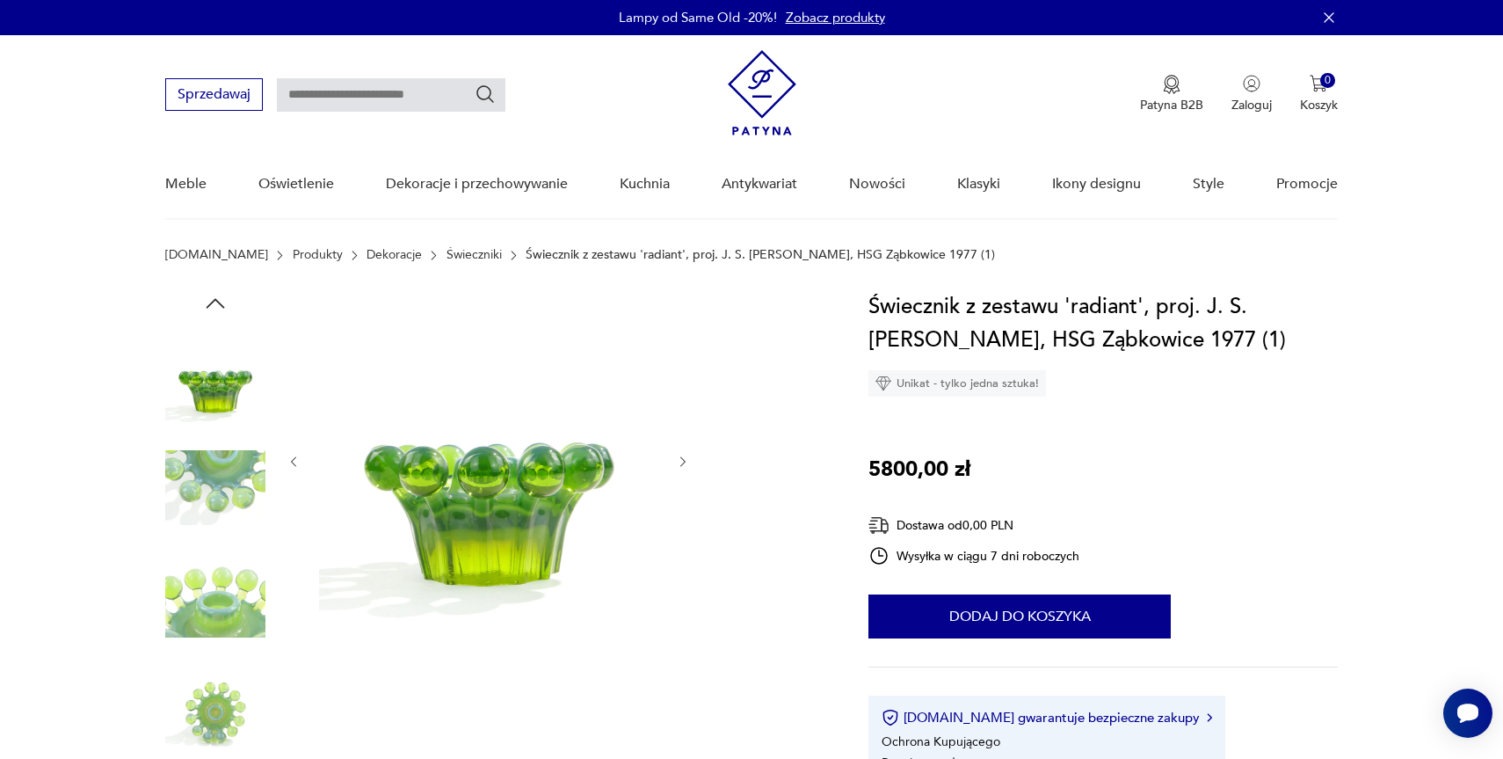
click at [219, 503] on img at bounding box center [215, 488] width 100 height 100
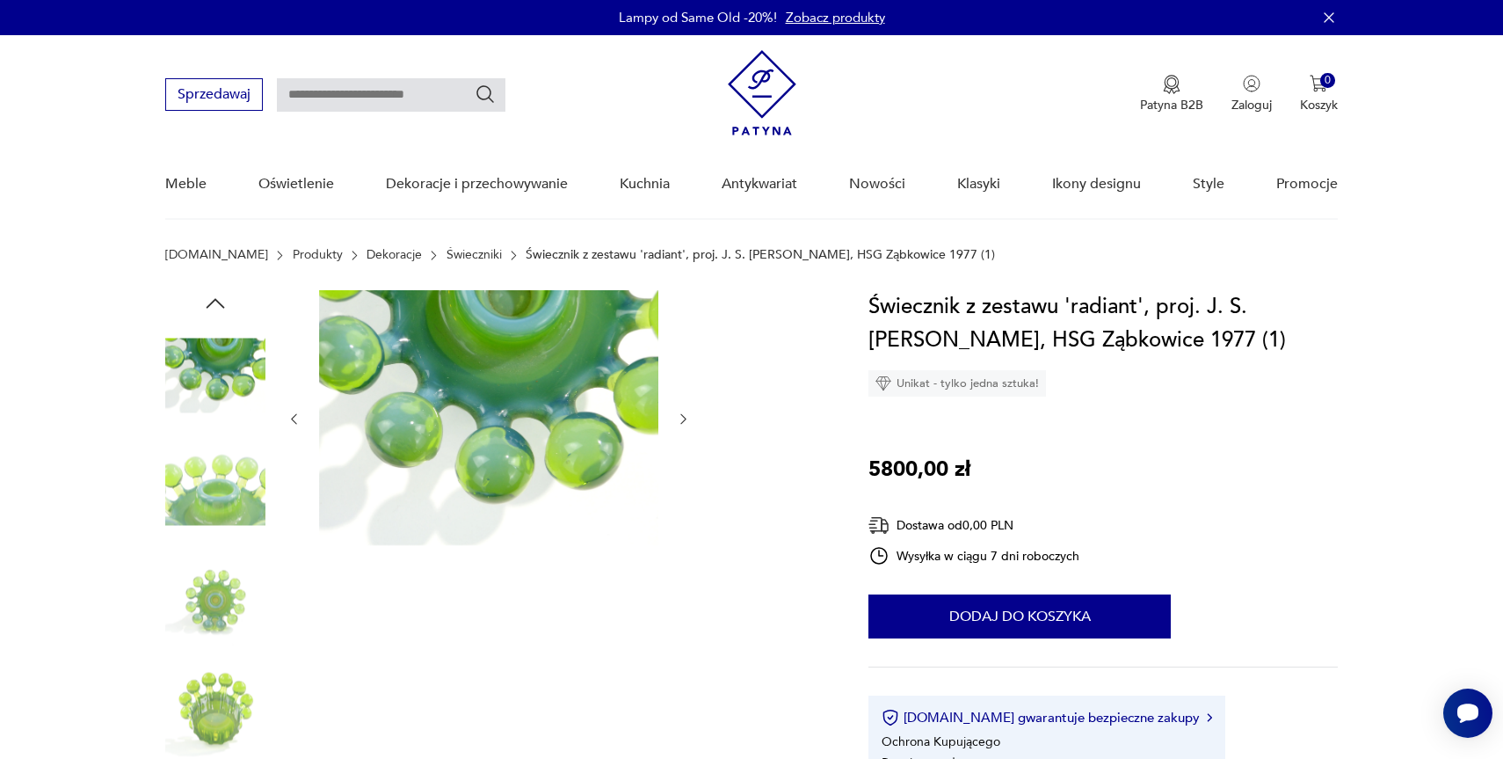
click at [219, 503] on img at bounding box center [215, 488] width 100 height 100
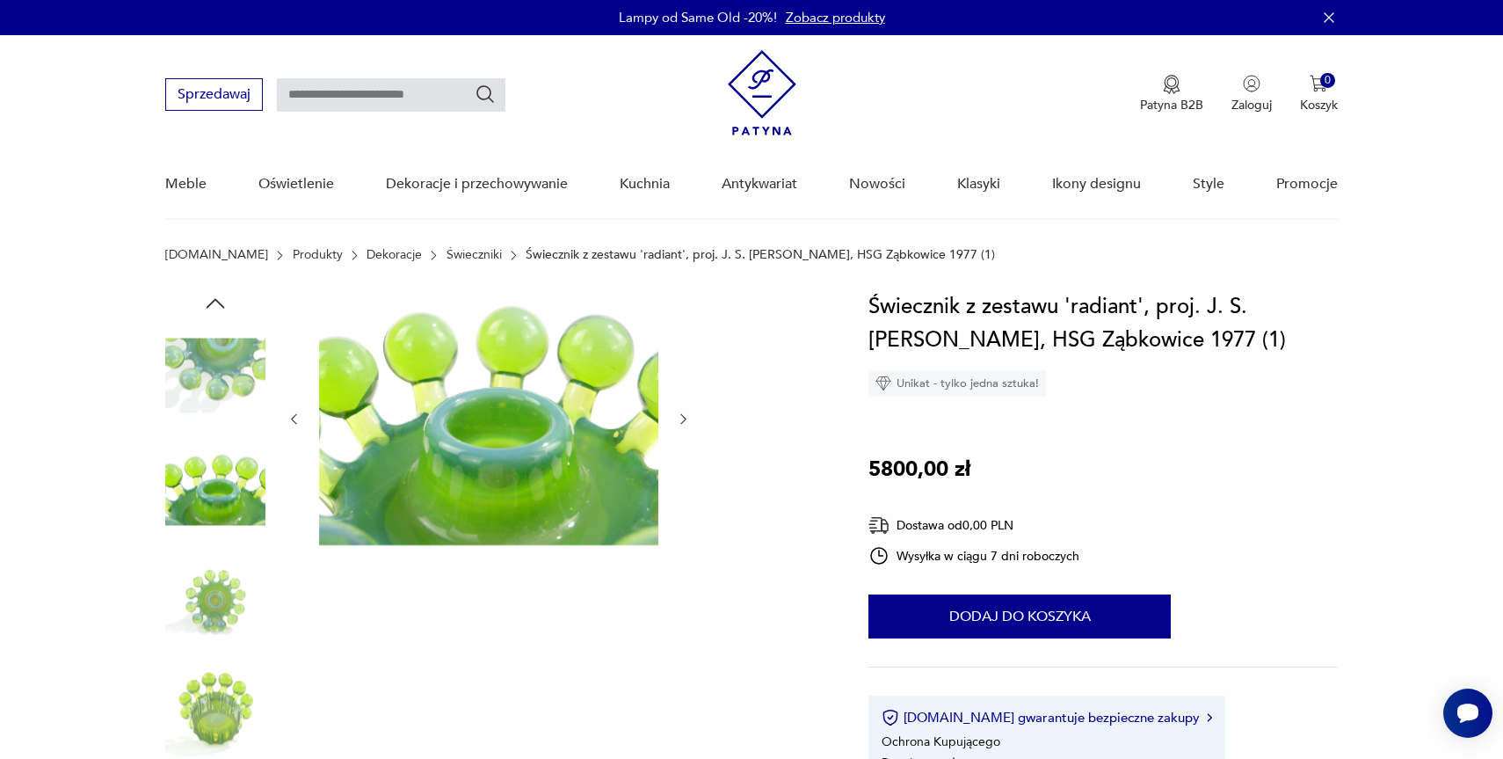
click at [221, 573] on img at bounding box center [215, 600] width 100 height 100
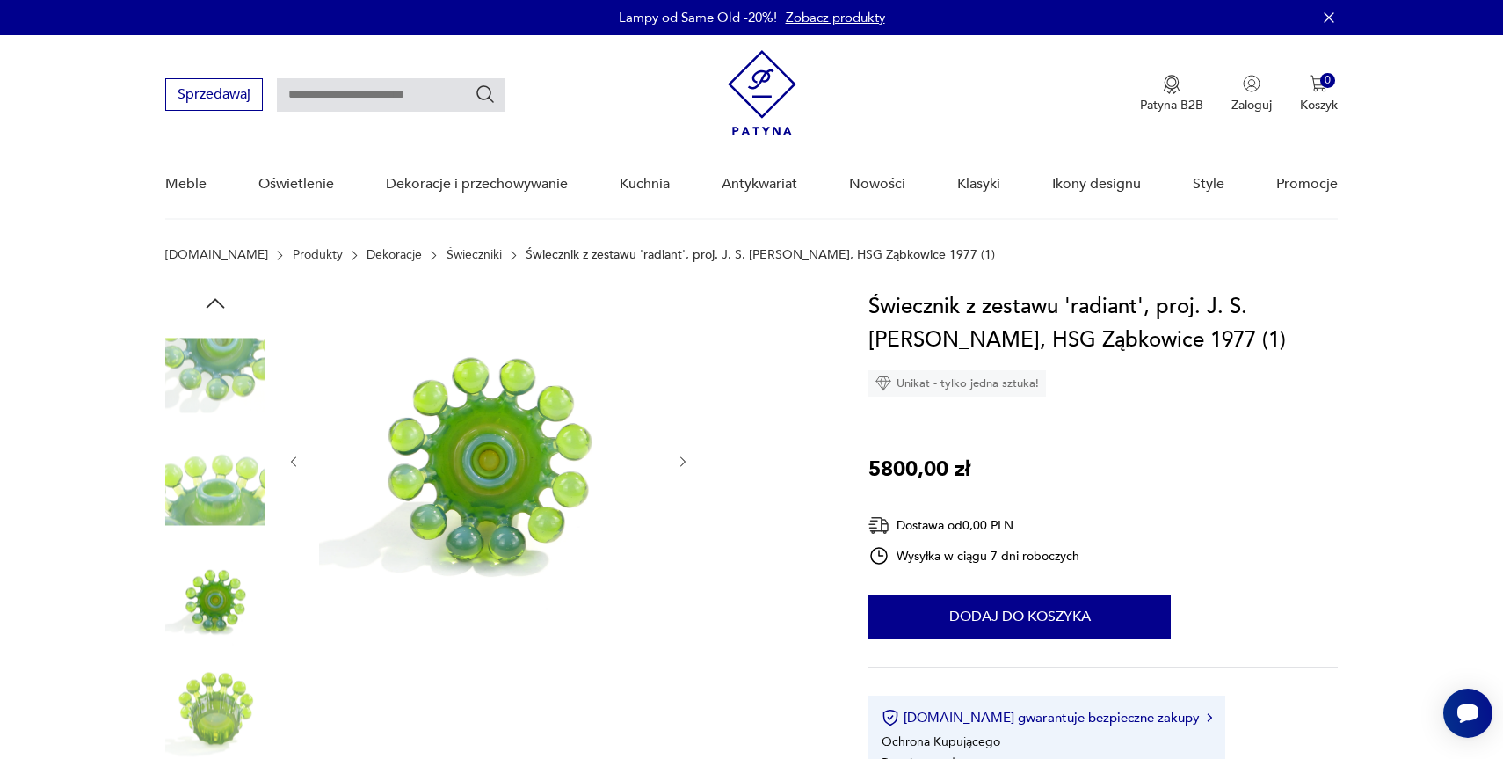
click at [218, 703] on img at bounding box center [215, 712] width 100 height 100
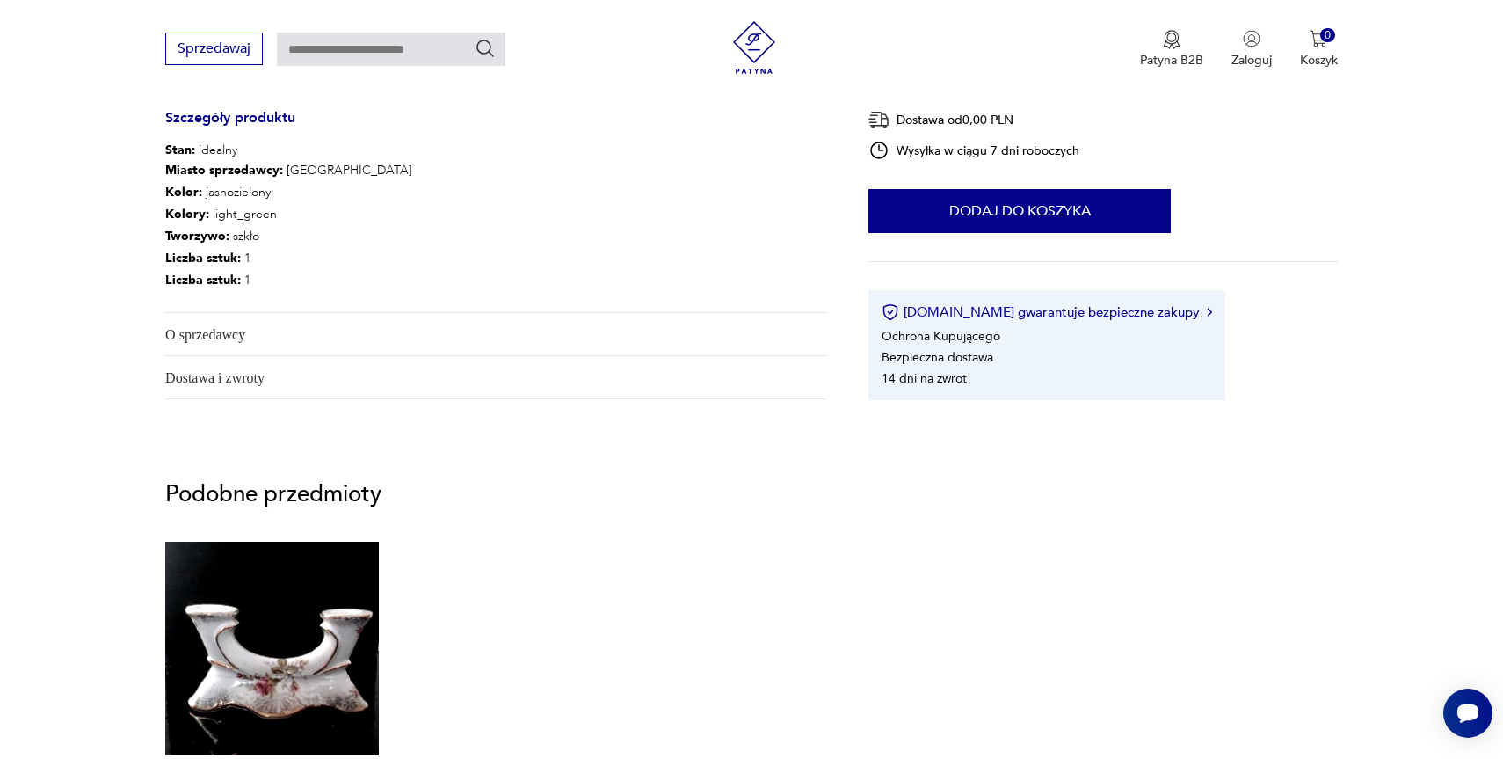
scroll to position [895, 0]
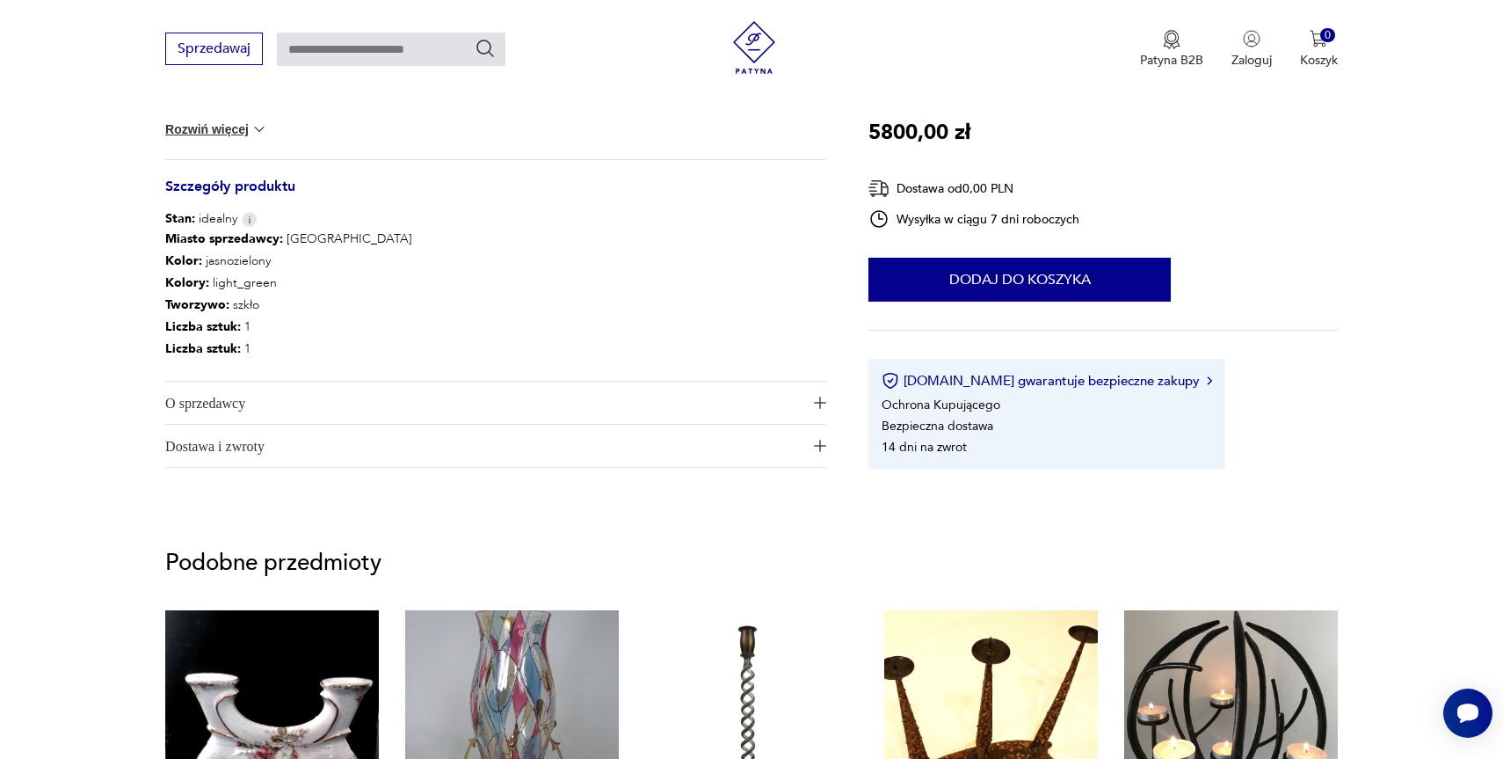
click at [754, 402] on span "O sprzedawcy" at bounding box center [483, 403] width 637 height 42
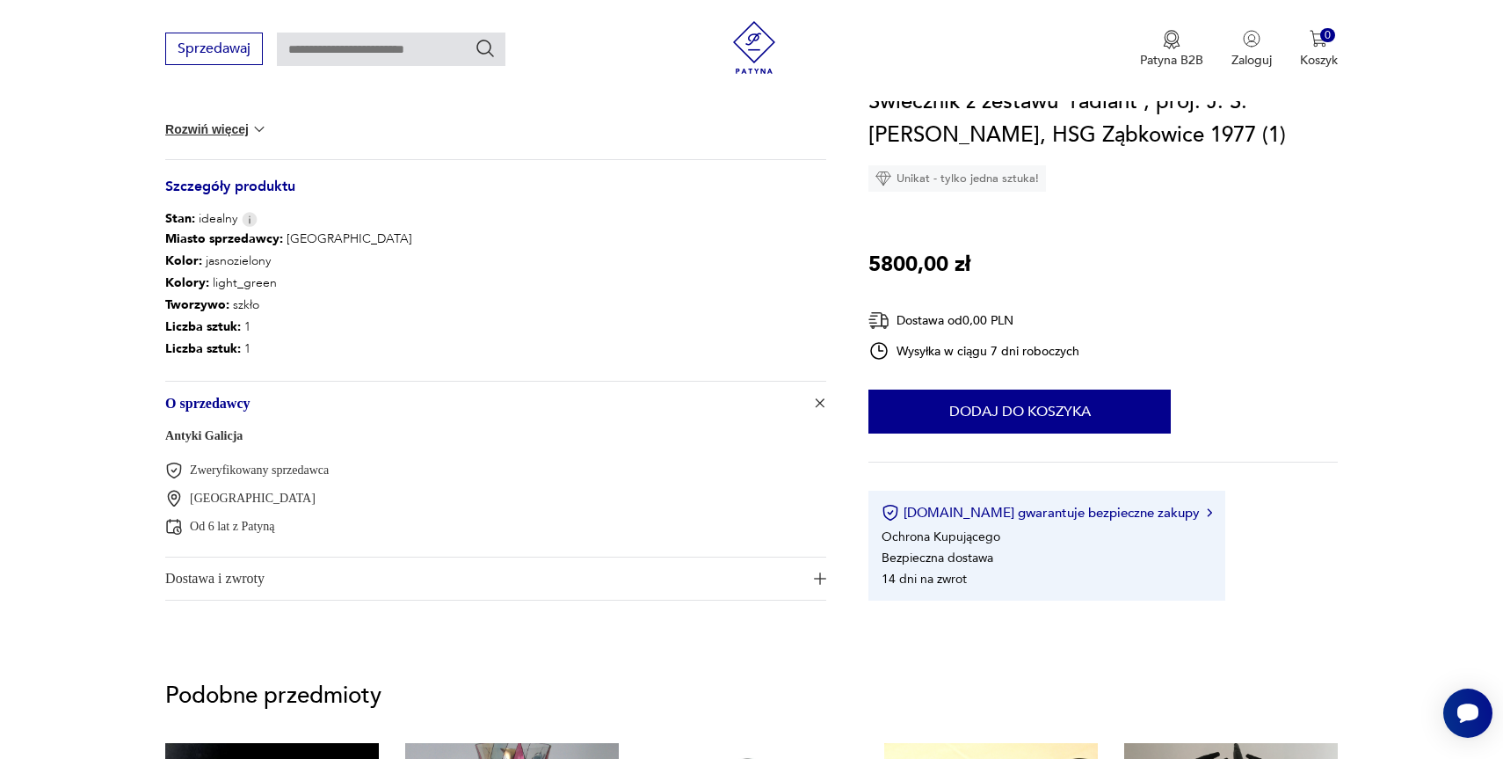
click at [217, 432] on link "Antyki Galicja" at bounding box center [203, 435] width 77 height 13
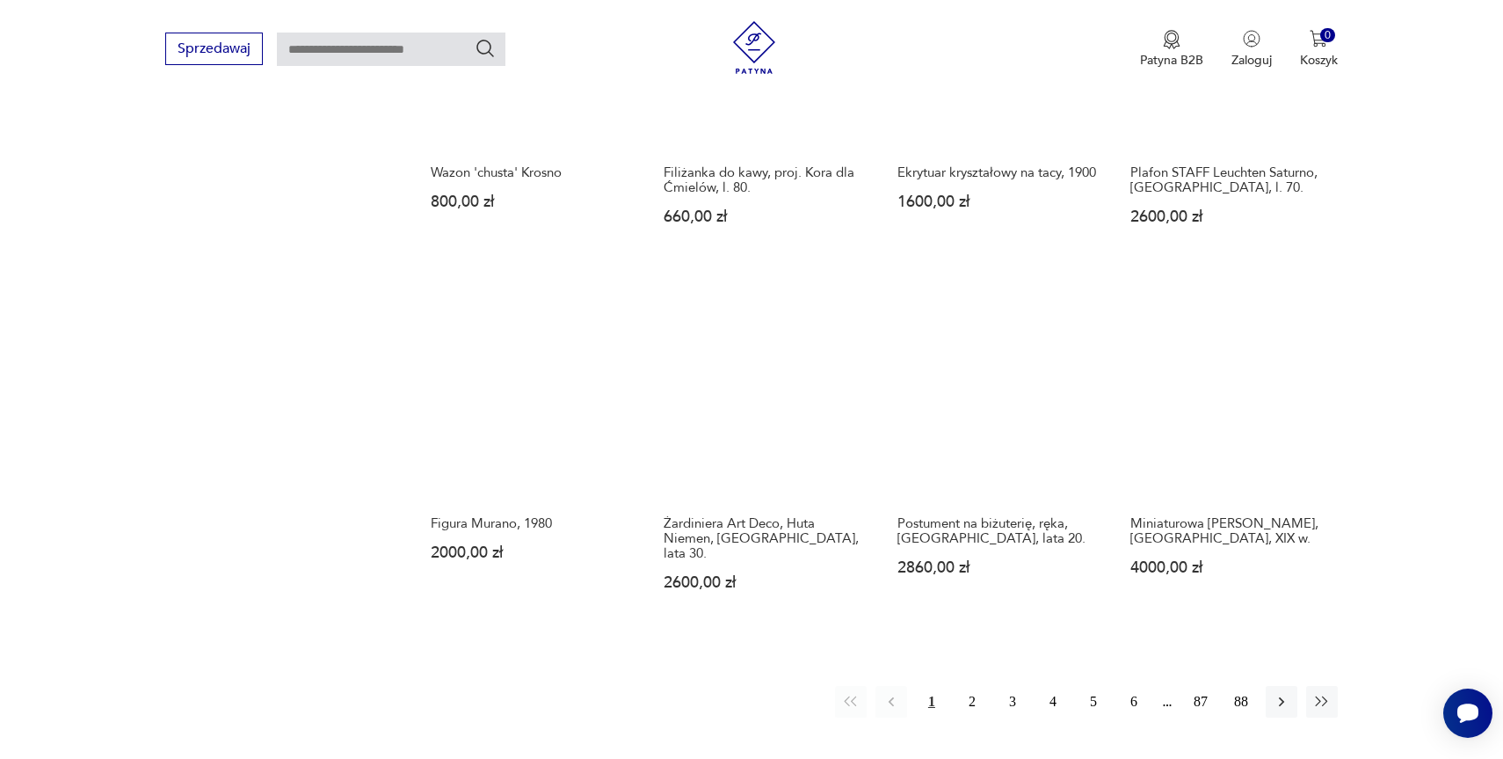
scroll to position [1483, 0]
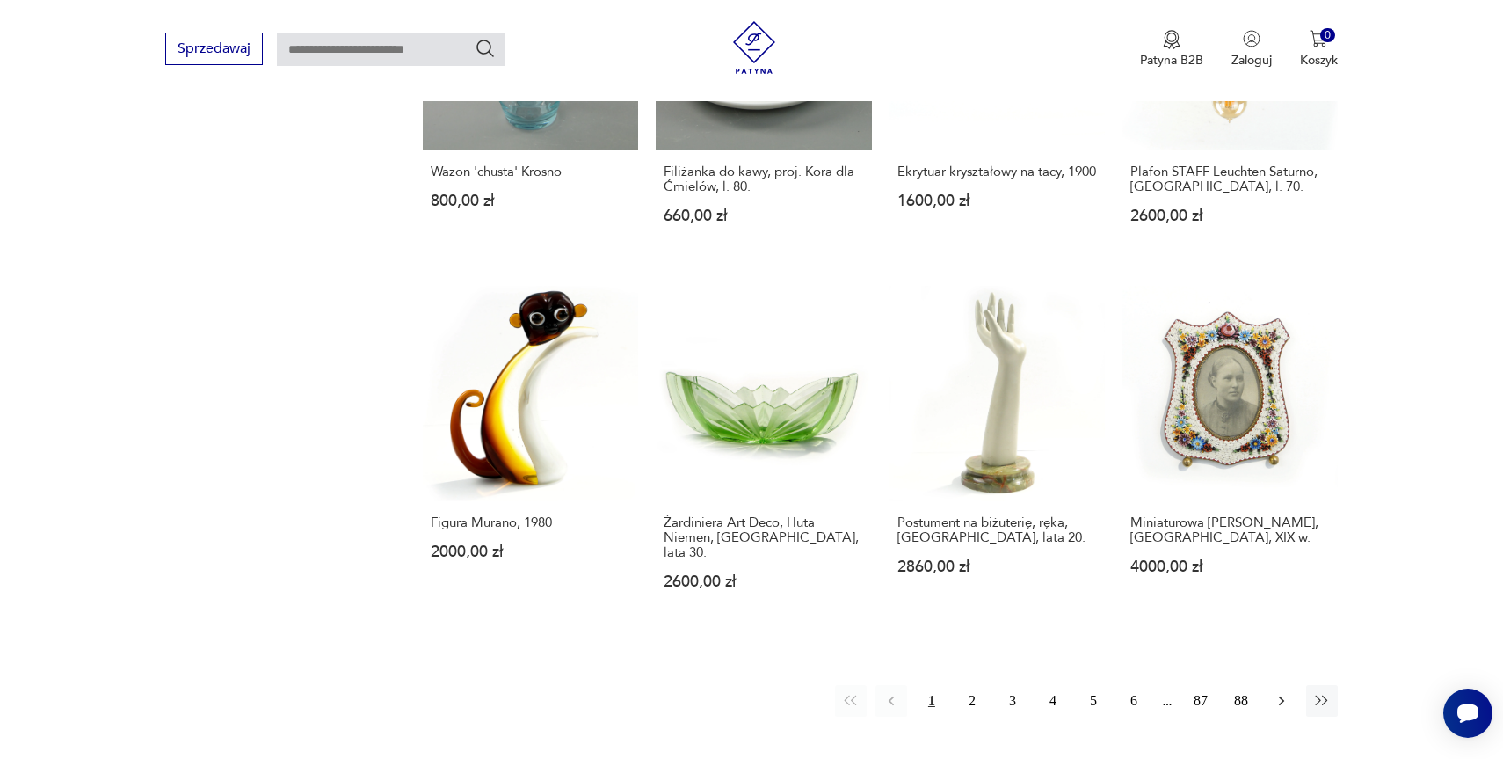
click at [1279, 692] on icon "button" at bounding box center [1282, 701] width 18 height 18
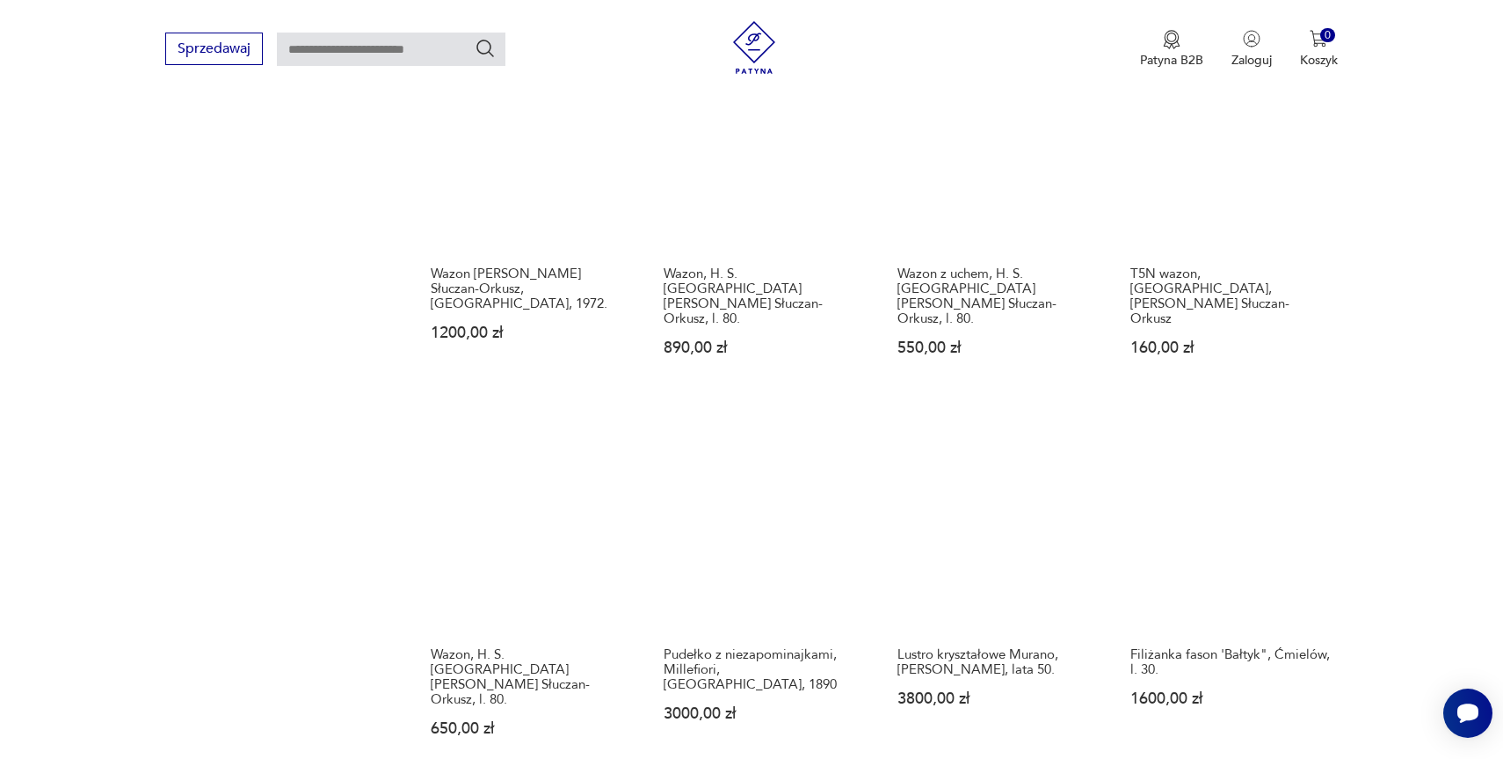
scroll to position [1471, 0]
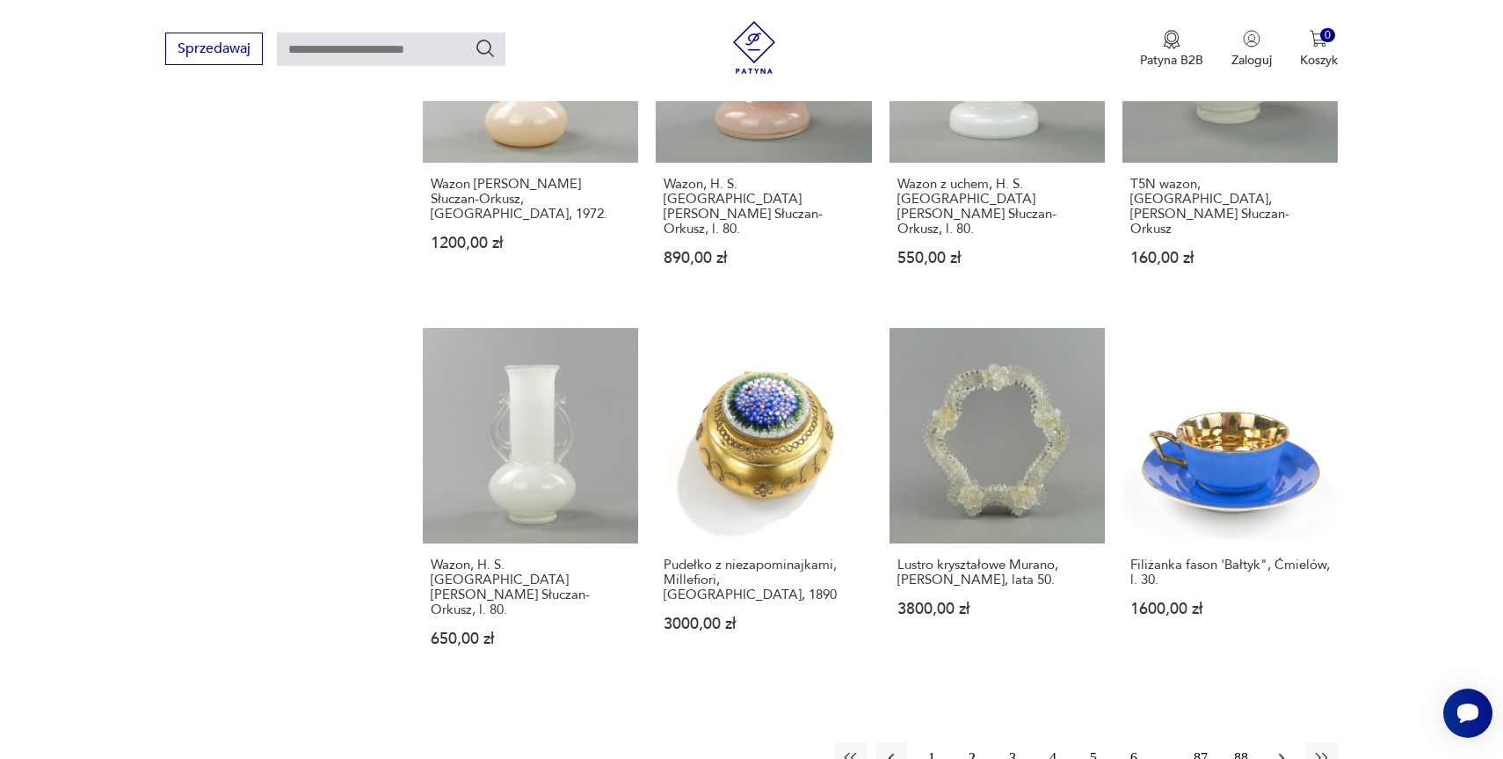
click at [1284, 749] on icon "button" at bounding box center [1282, 758] width 18 height 18
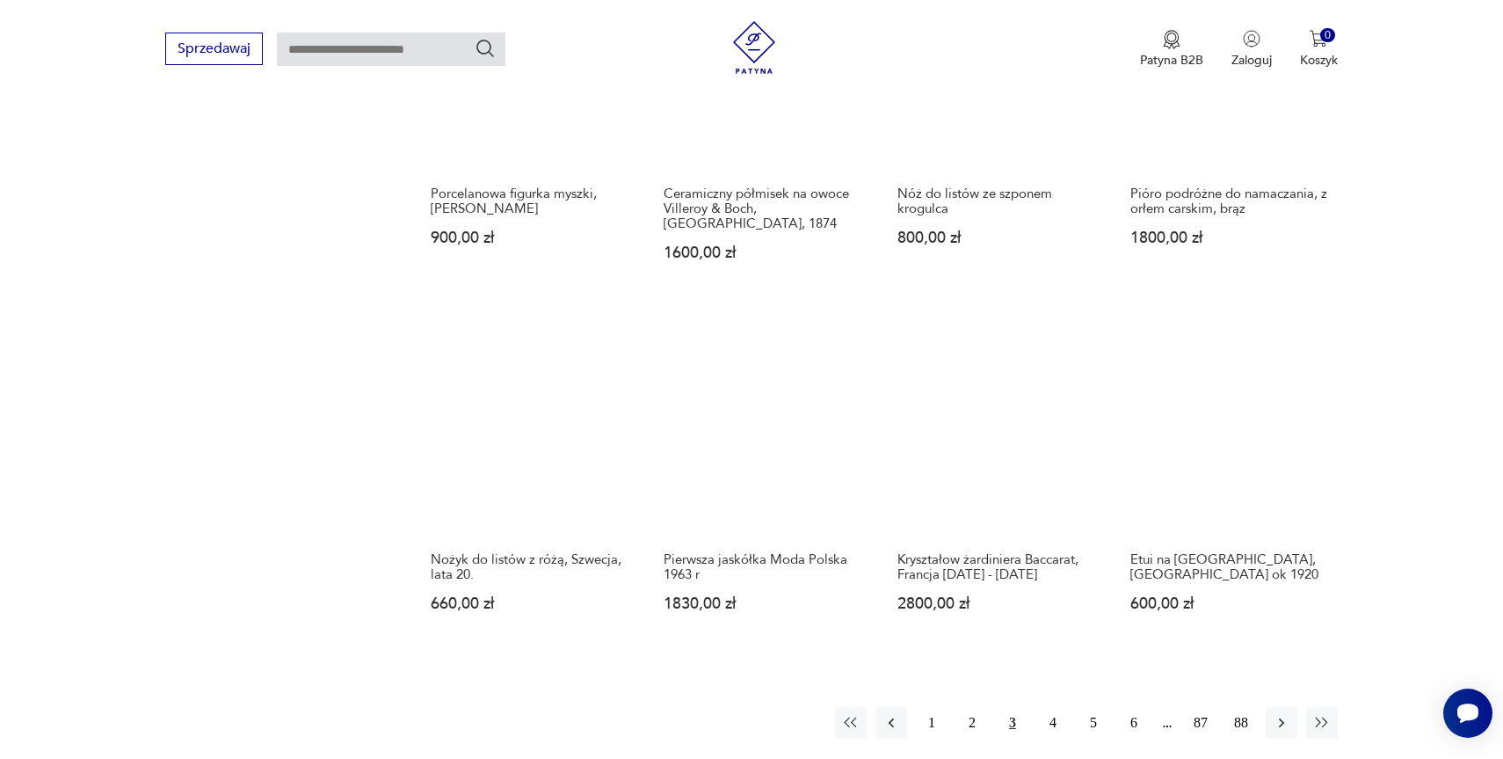
scroll to position [1511, 0]
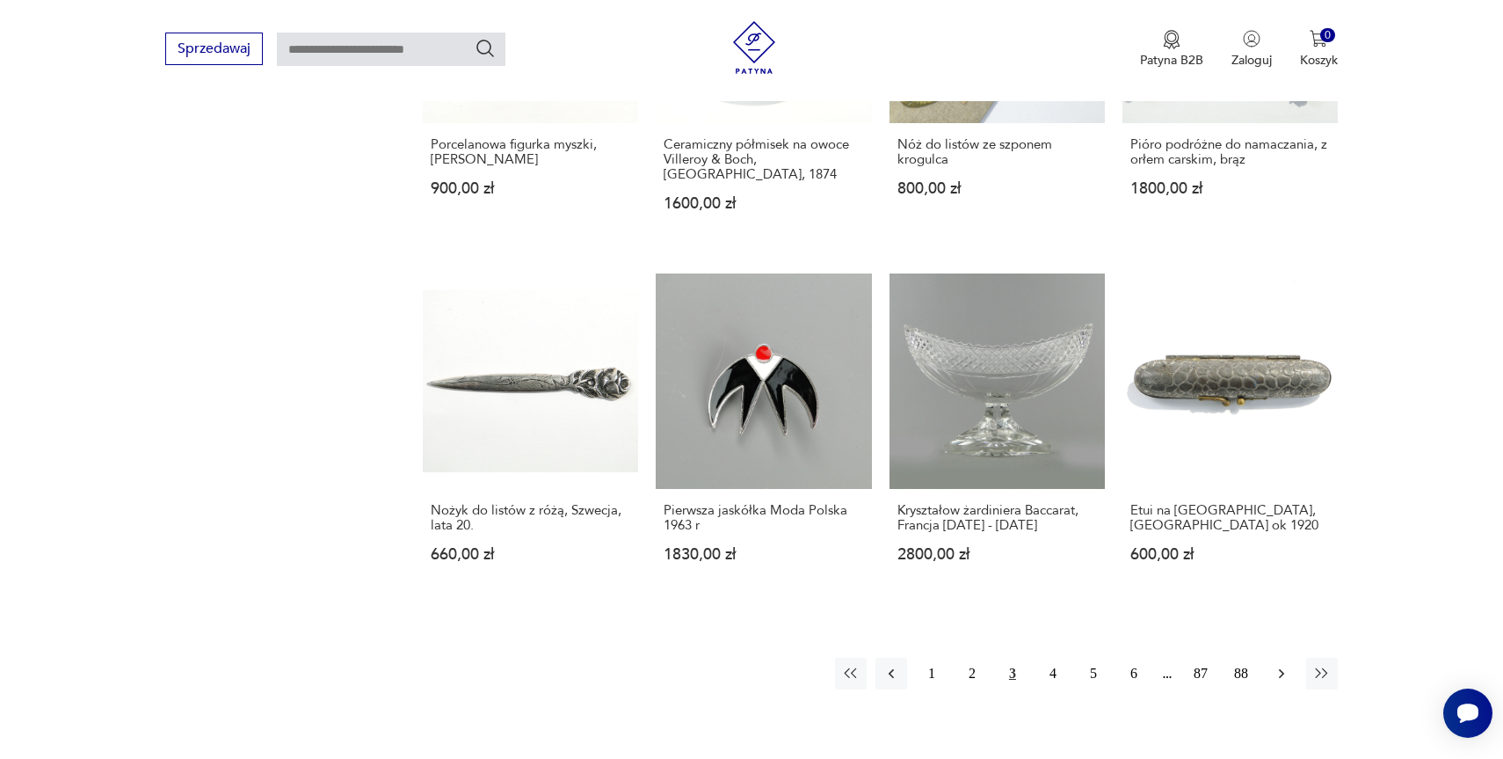
click at [1283, 658] on button "button" at bounding box center [1282, 674] width 32 height 32
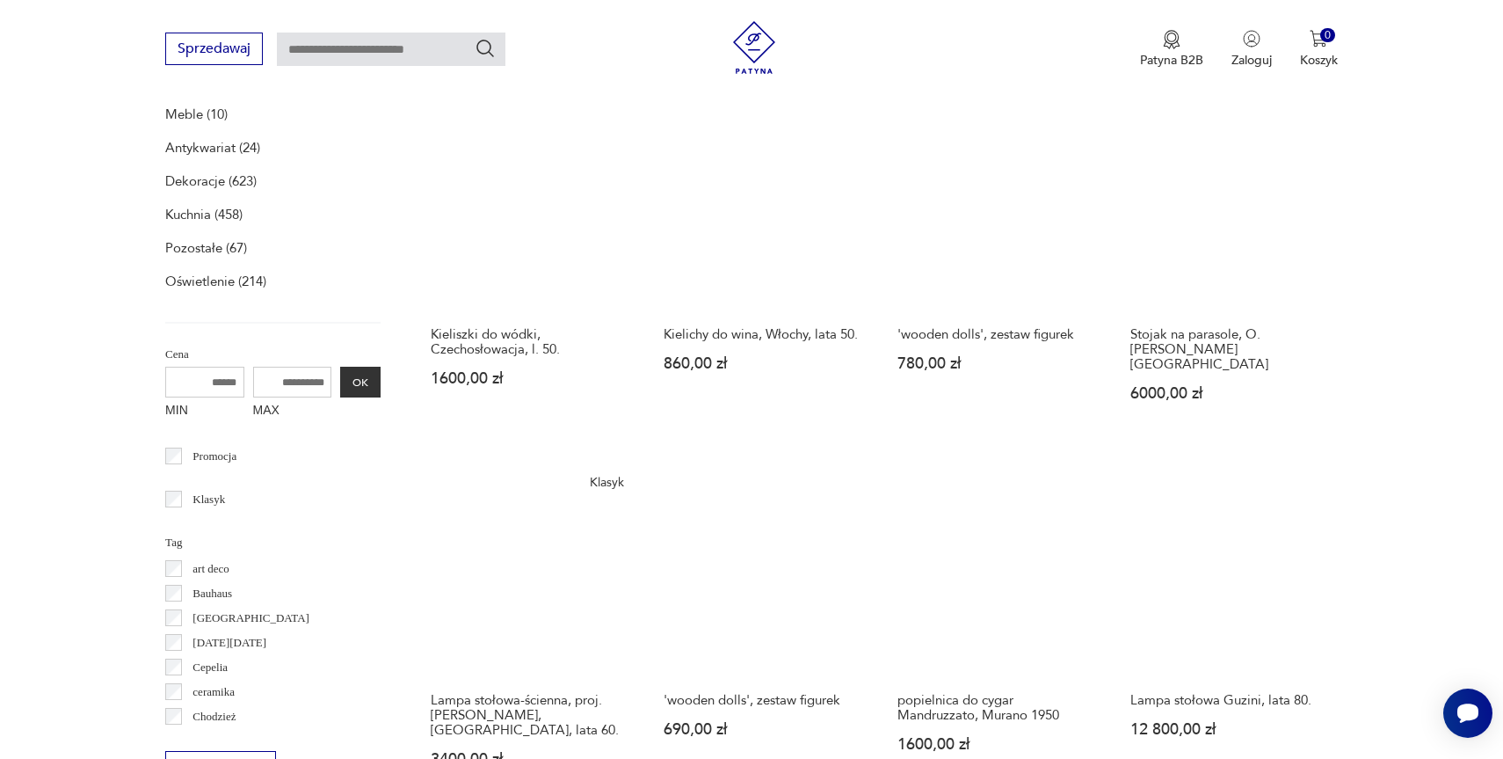
scroll to position [691, 0]
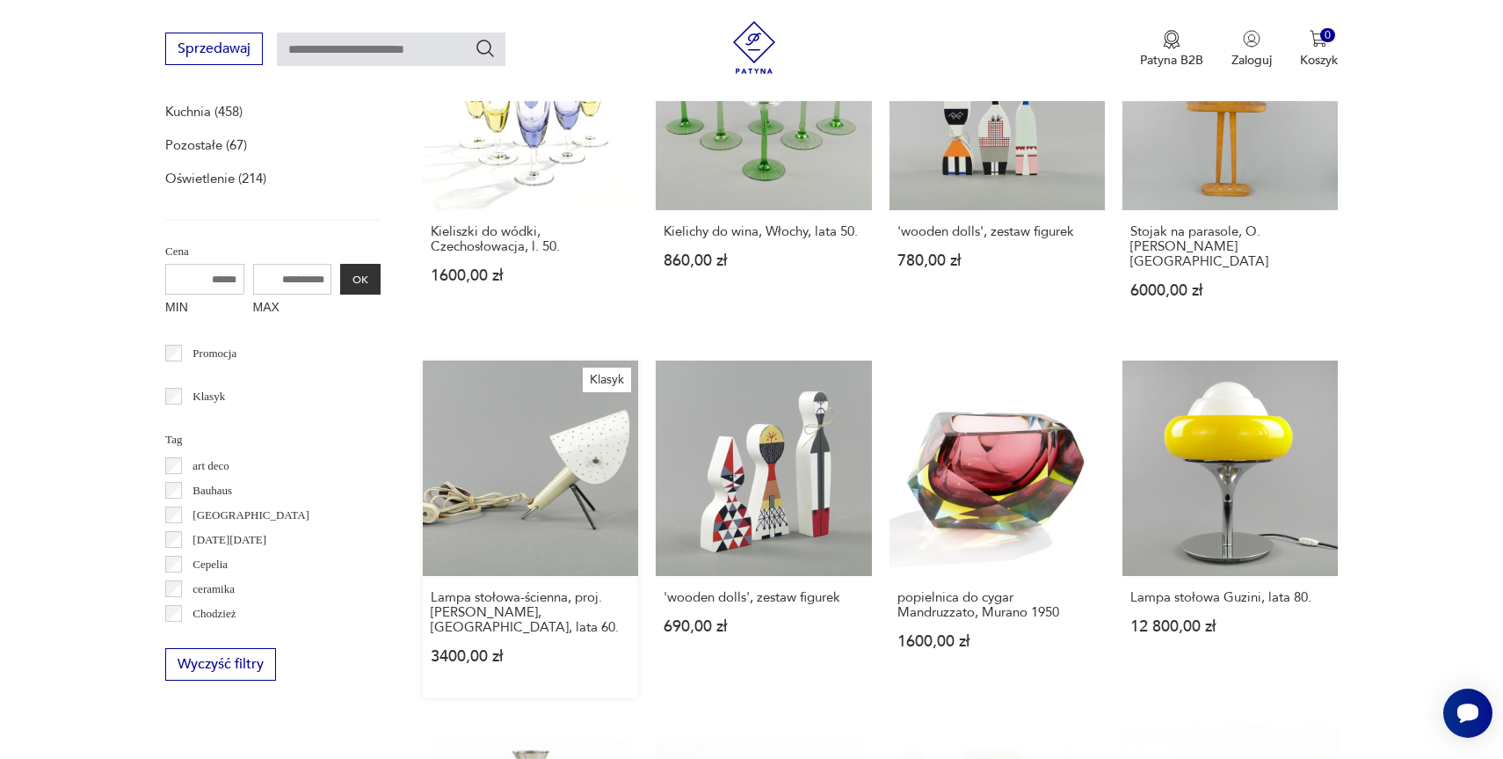
click at [472, 491] on link "Klasyk Lampa stołowa-ścienna, proj. [PERSON_NAME], [GEOGRAPHIC_DATA], lata 60. …" at bounding box center [530, 529] width 215 height 338
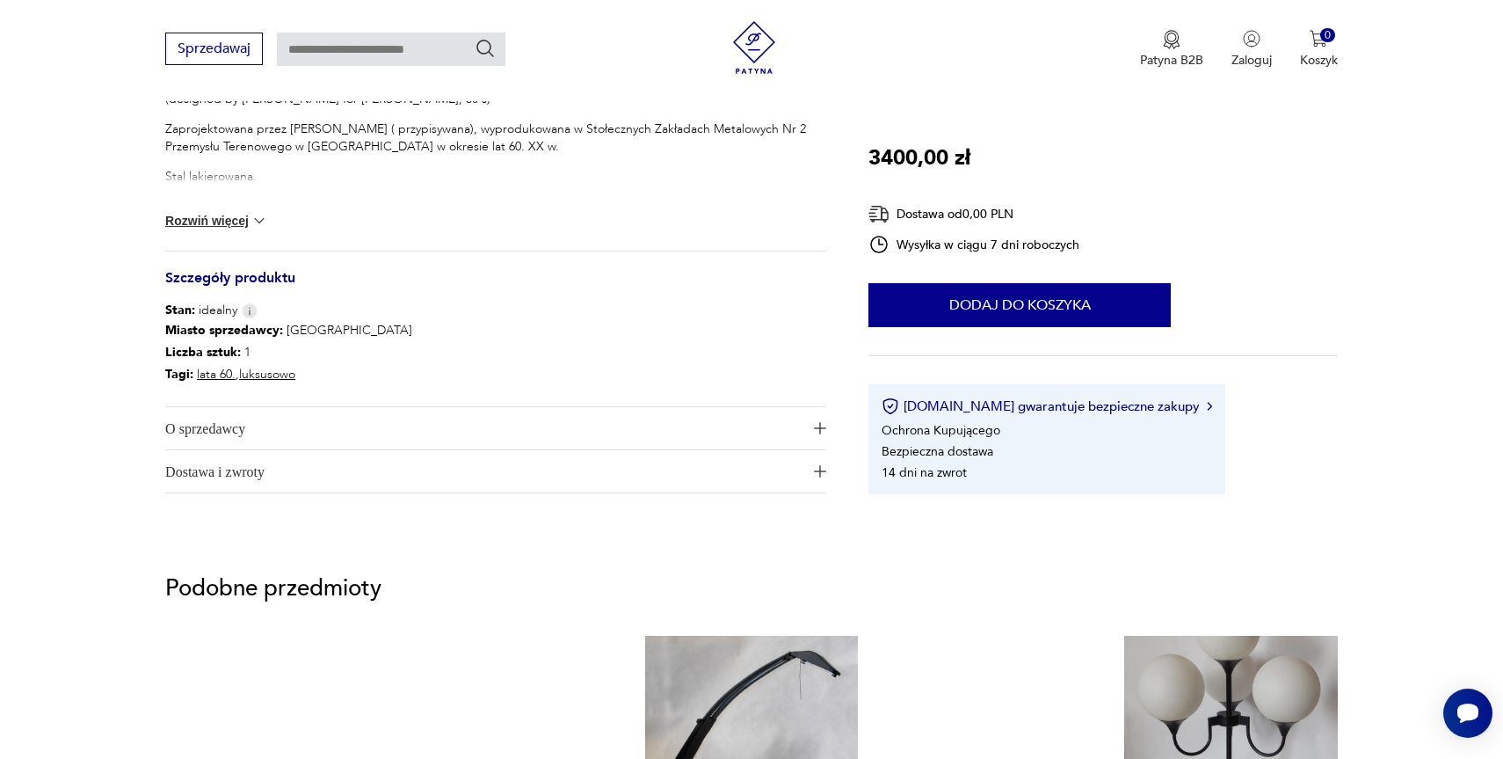
scroll to position [811, 0]
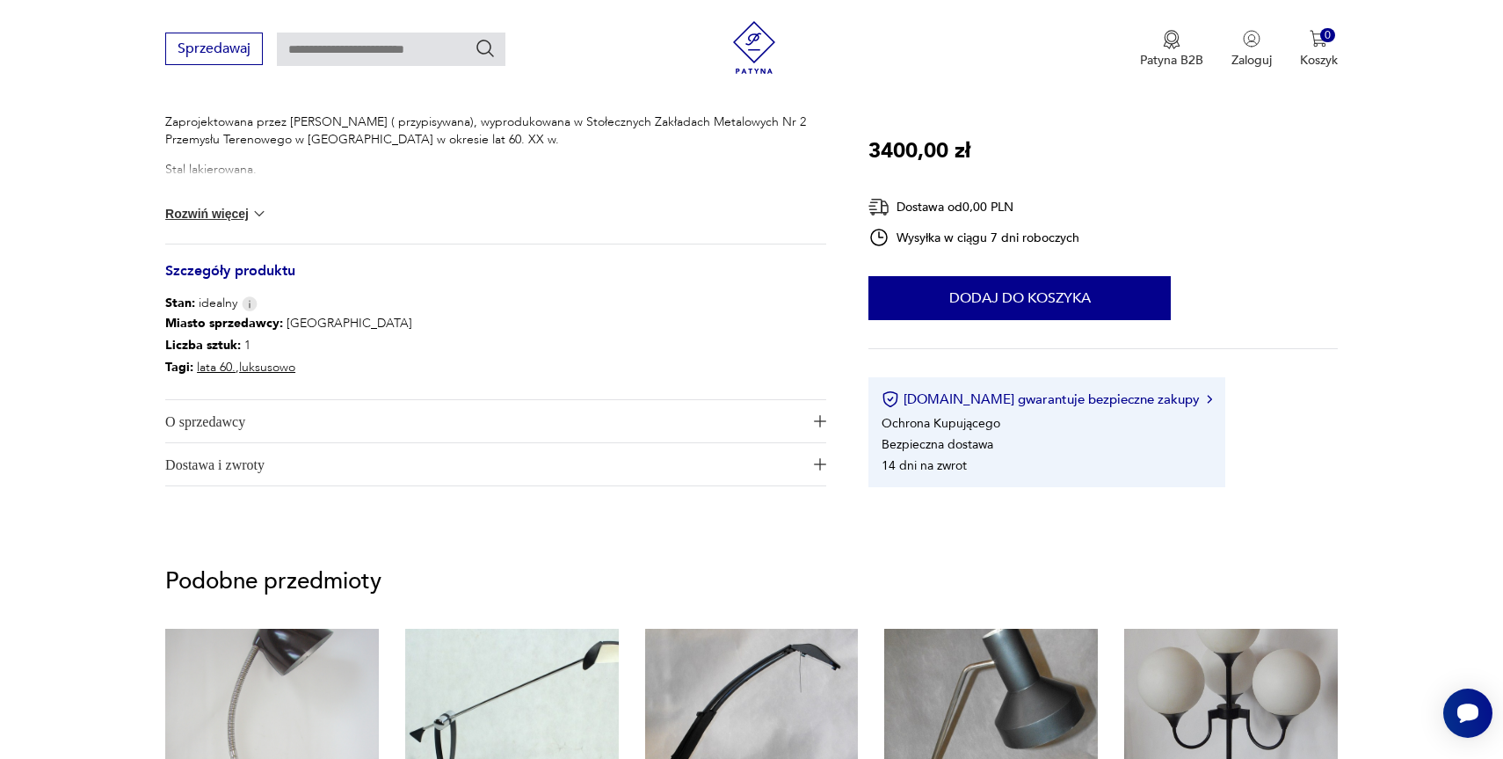
click at [194, 406] on span "O sprzedawcy" at bounding box center [483, 421] width 637 height 42
